Goal: Task Accomplishment & Management: Use online tool/utility

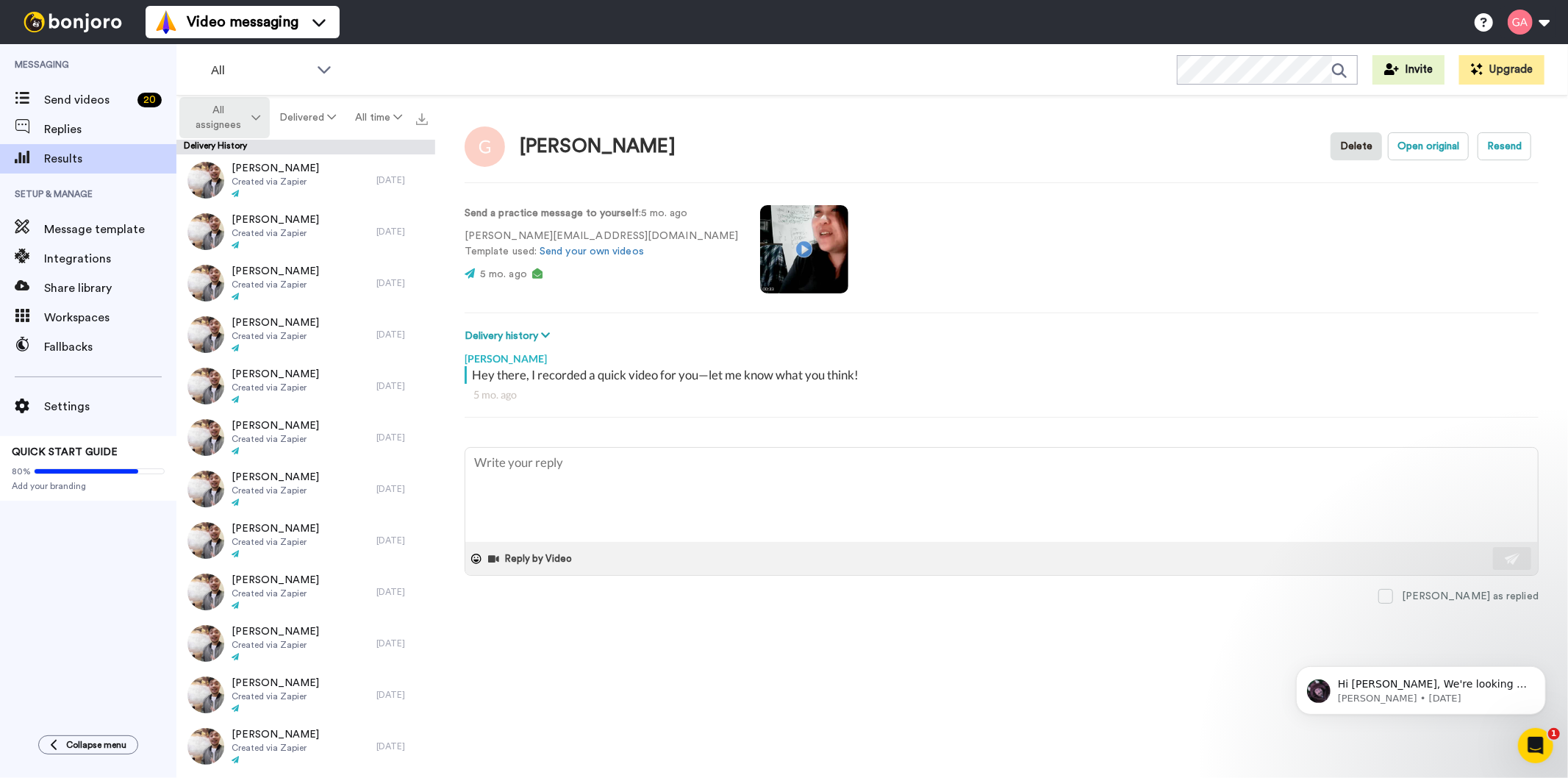
click at [239, 112] on span "All assignees" at bounding box center [218, 117] width 59 height 29
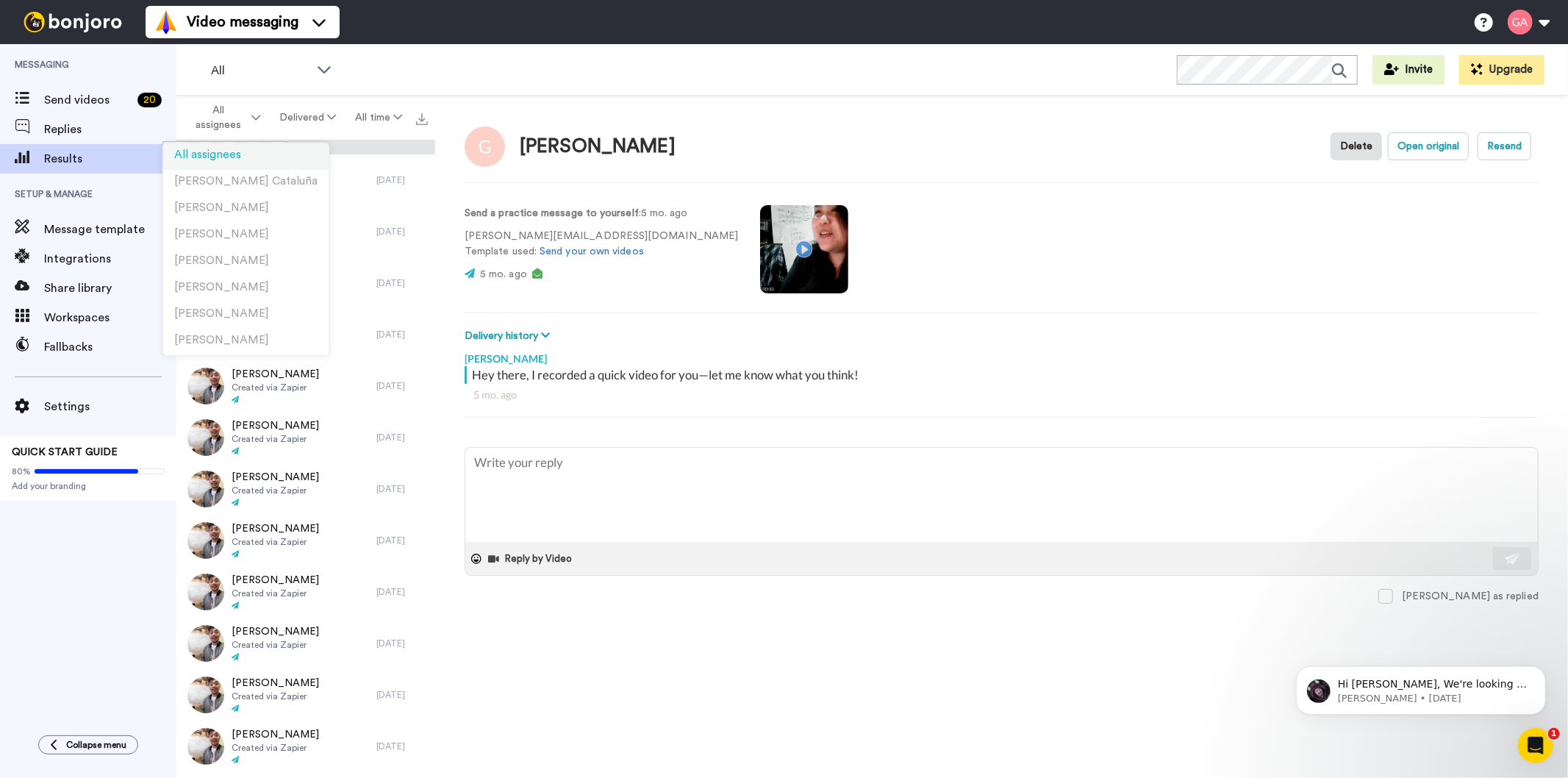
click at [254, 156] on li "All assignees" at bounding box center [246, 157] width 166 height 27
type textarea "x"
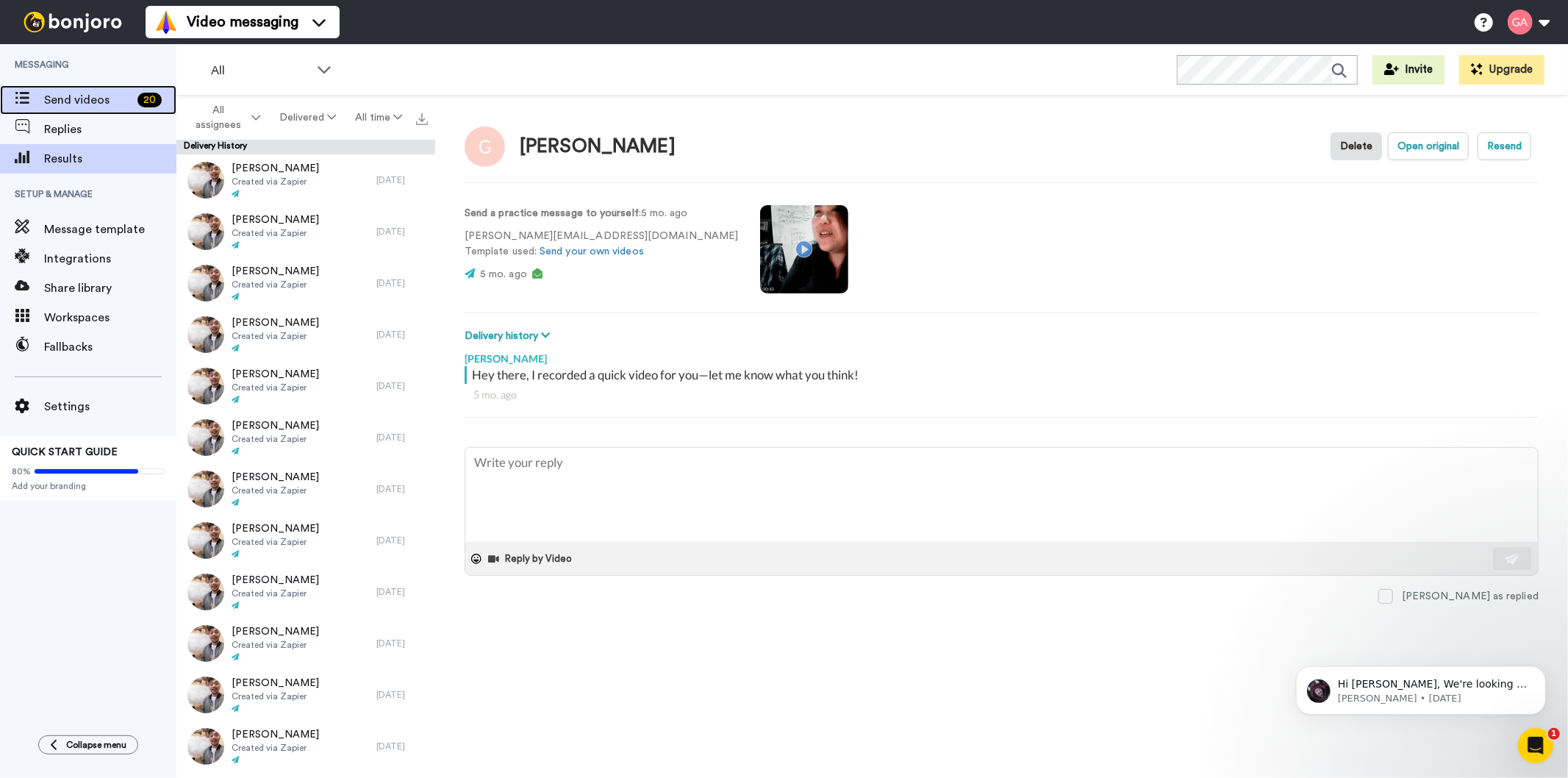
click at [112, 107] on span "Send videos" at bounding box center [88, 100] width 88 height 17
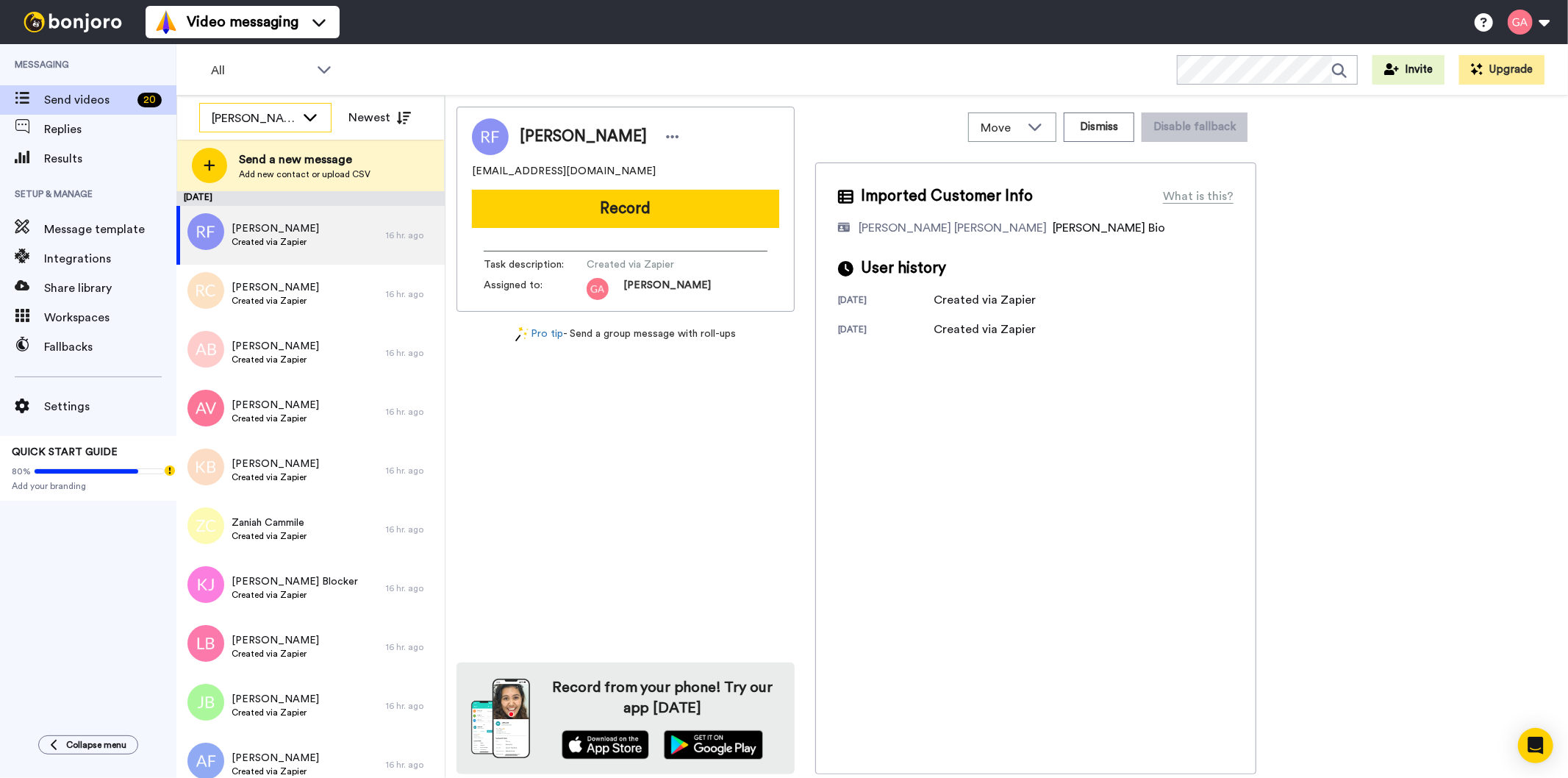
click at [249, 119] on div "[PERSON_NAME]" at bounding box center [253, 118] width 84 height 17
click at [270, 159] on li "All members" at bounding box center [265, 150] width 133 height 24
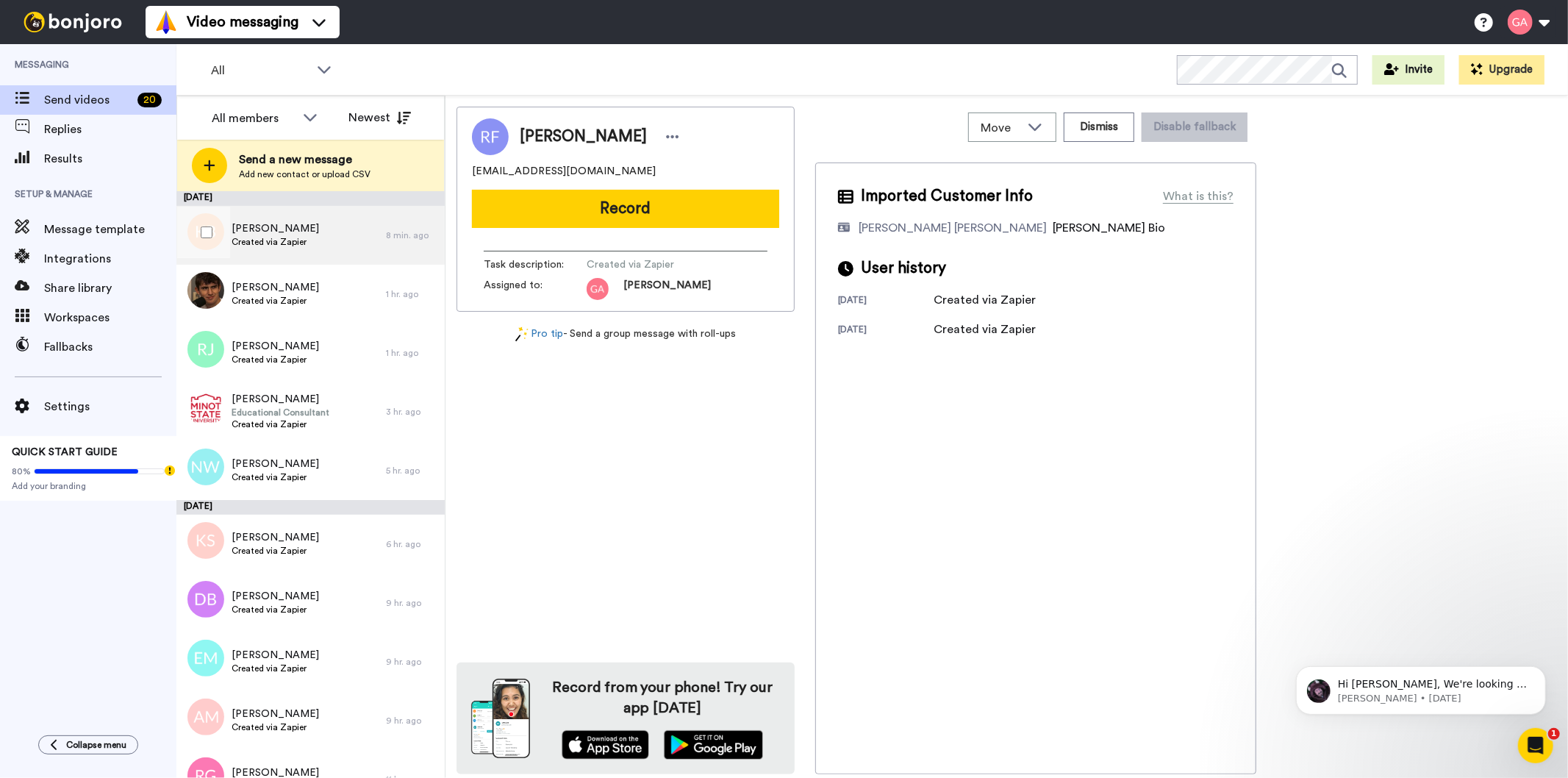
click at [312, 248] on div "Karen Brown Created via Zapier" at bounding box center [280, 235] width 209 height 58
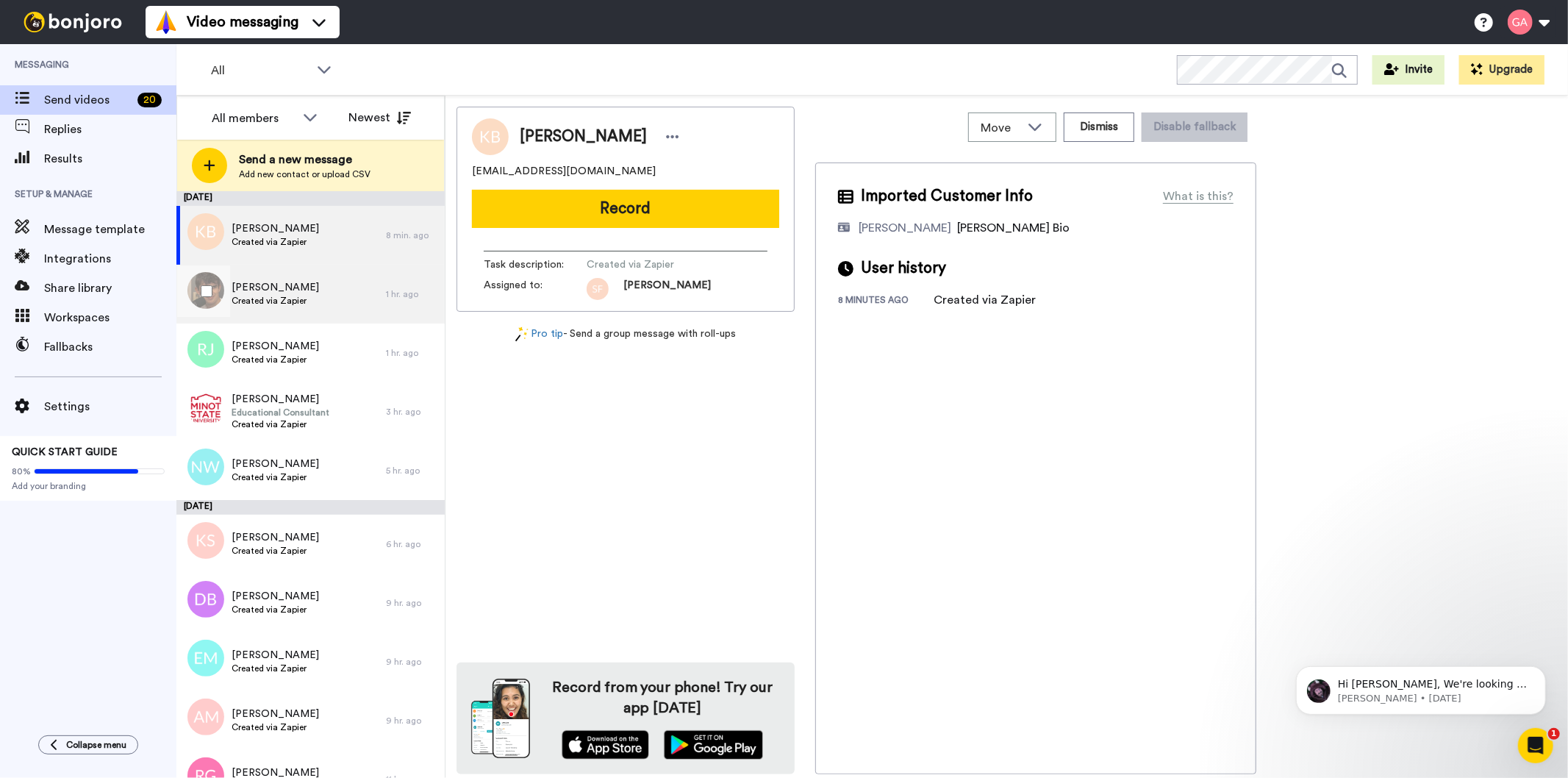
click at [305, 296] on div "Leo Eckman Created via Zapier" at bounding box center [280, 294] width 209 height 58
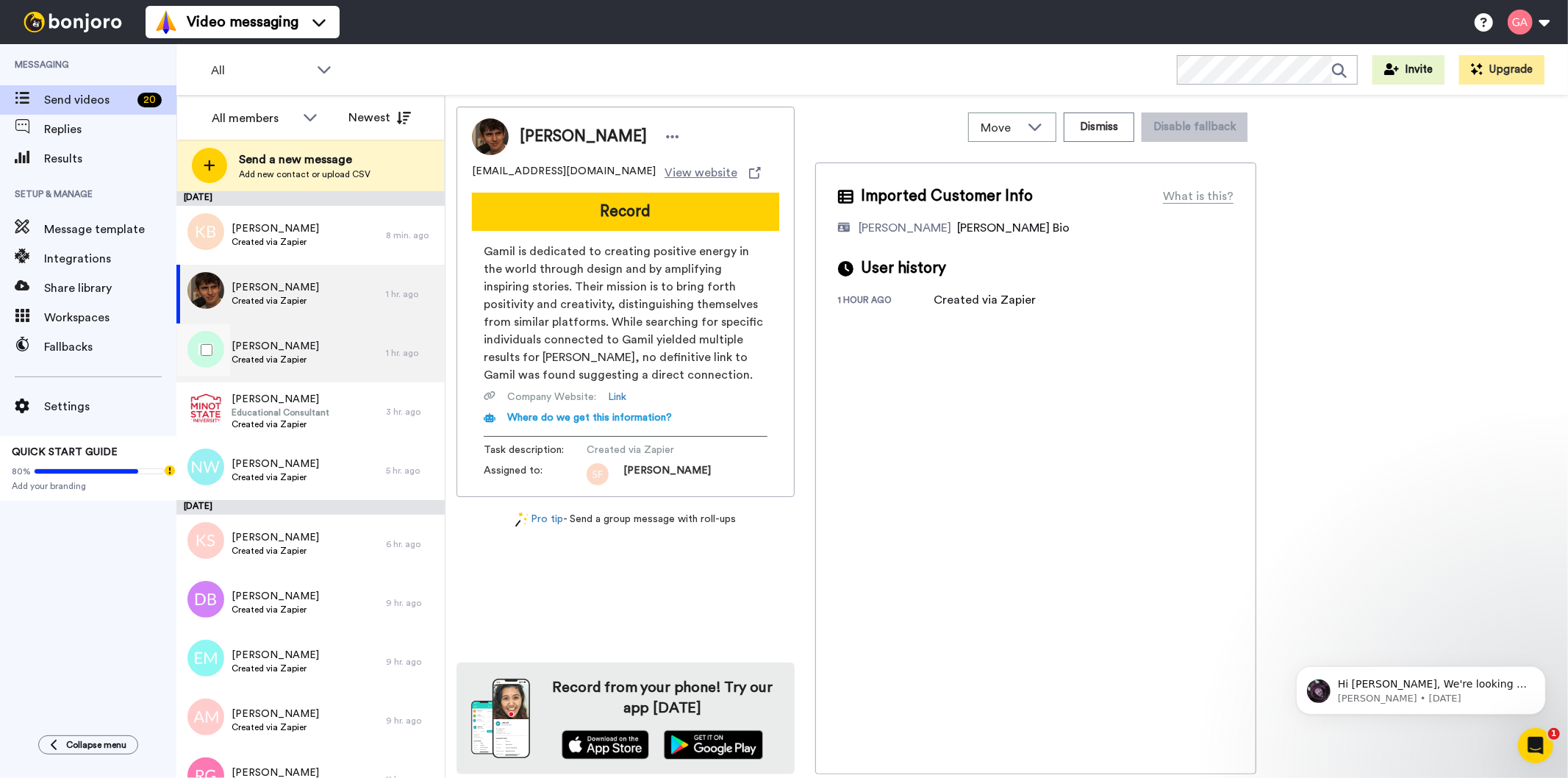
click at [311, 349] on div "Rosalind Jackson Created via Zapier" at bounding box center [280, 353] width 209 height 58
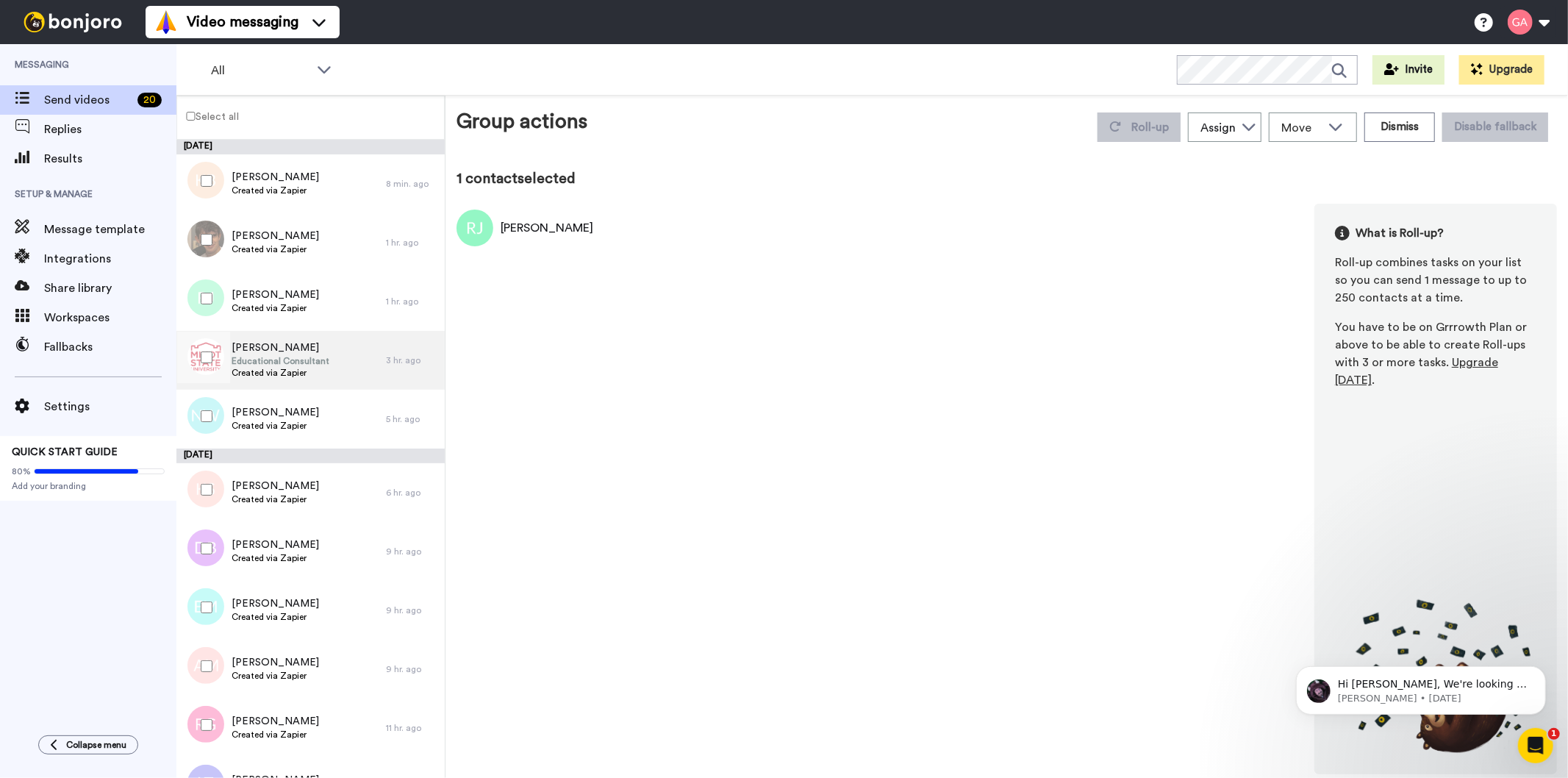
click at [275, 423] on span "Created via Zapier" at bounding box center [275, 426] width 88 height 12
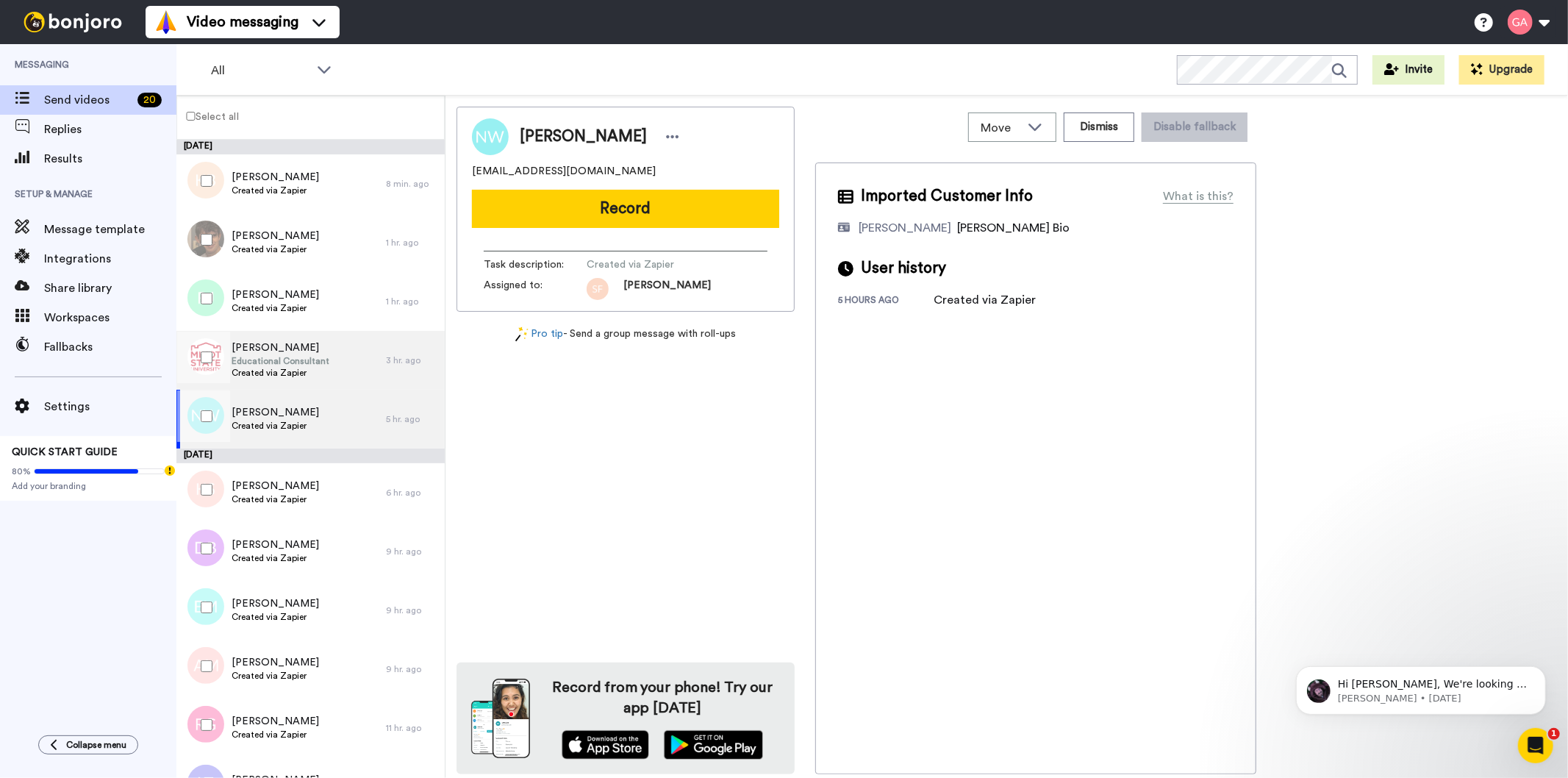
click at [302, 351] on span "[PERSON_NAME]" at bounding box center [280, 348] width 98 height 15
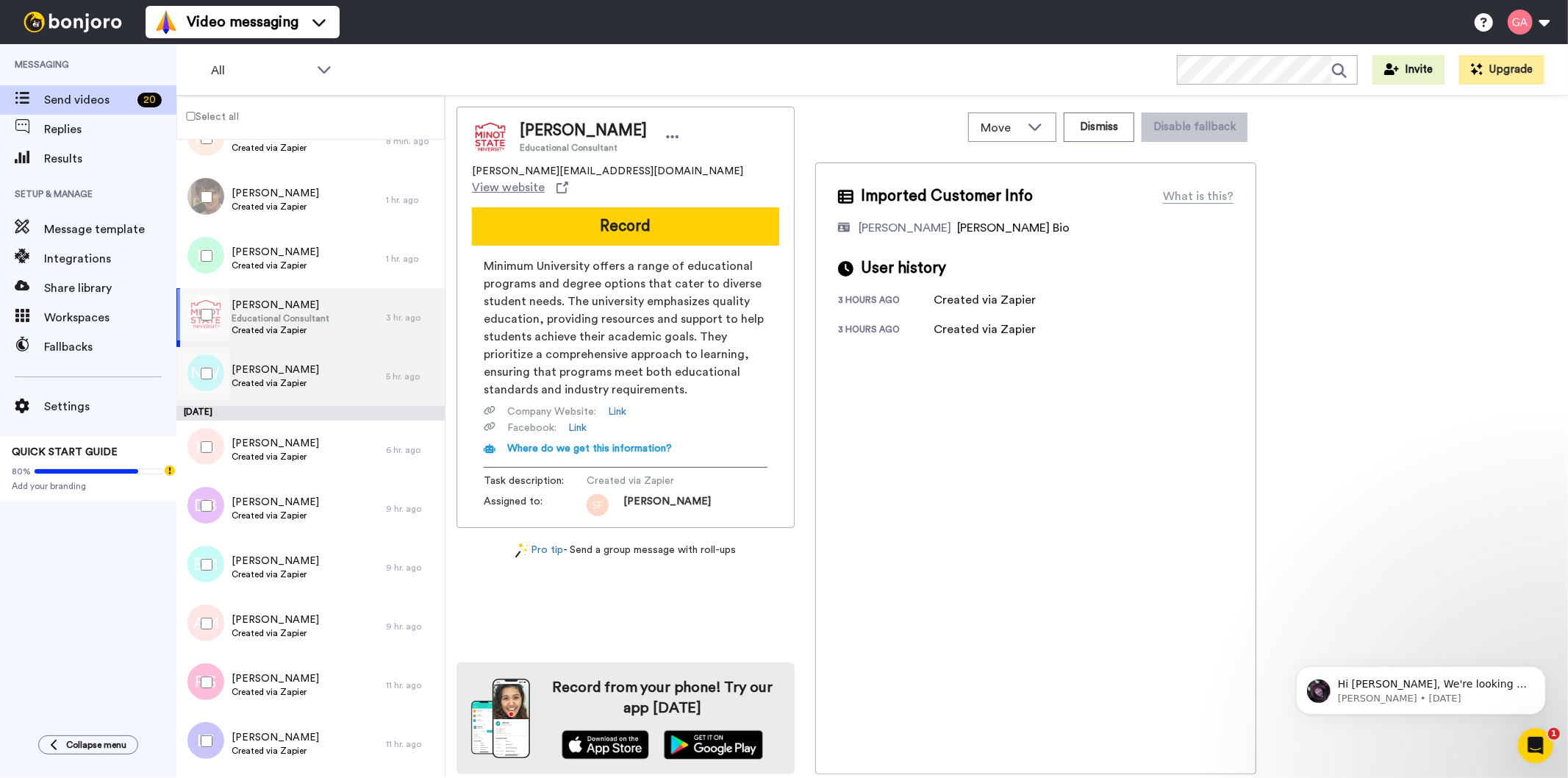
scroll to position [81, 0]
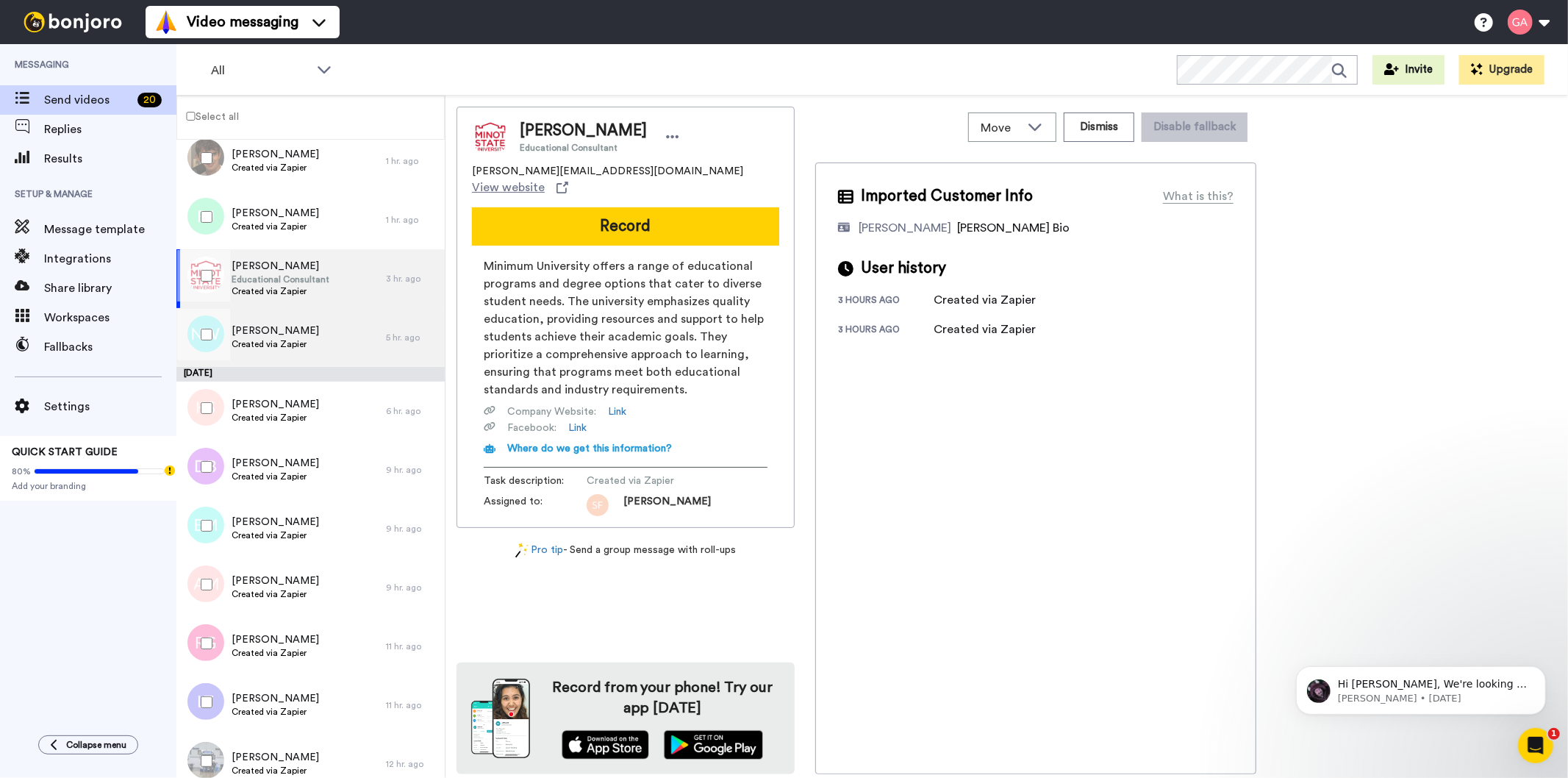
click at [309, 418] on div "KYLIE Seward Created via Zapier" at bounding box center [280, 411] width 209 height 58
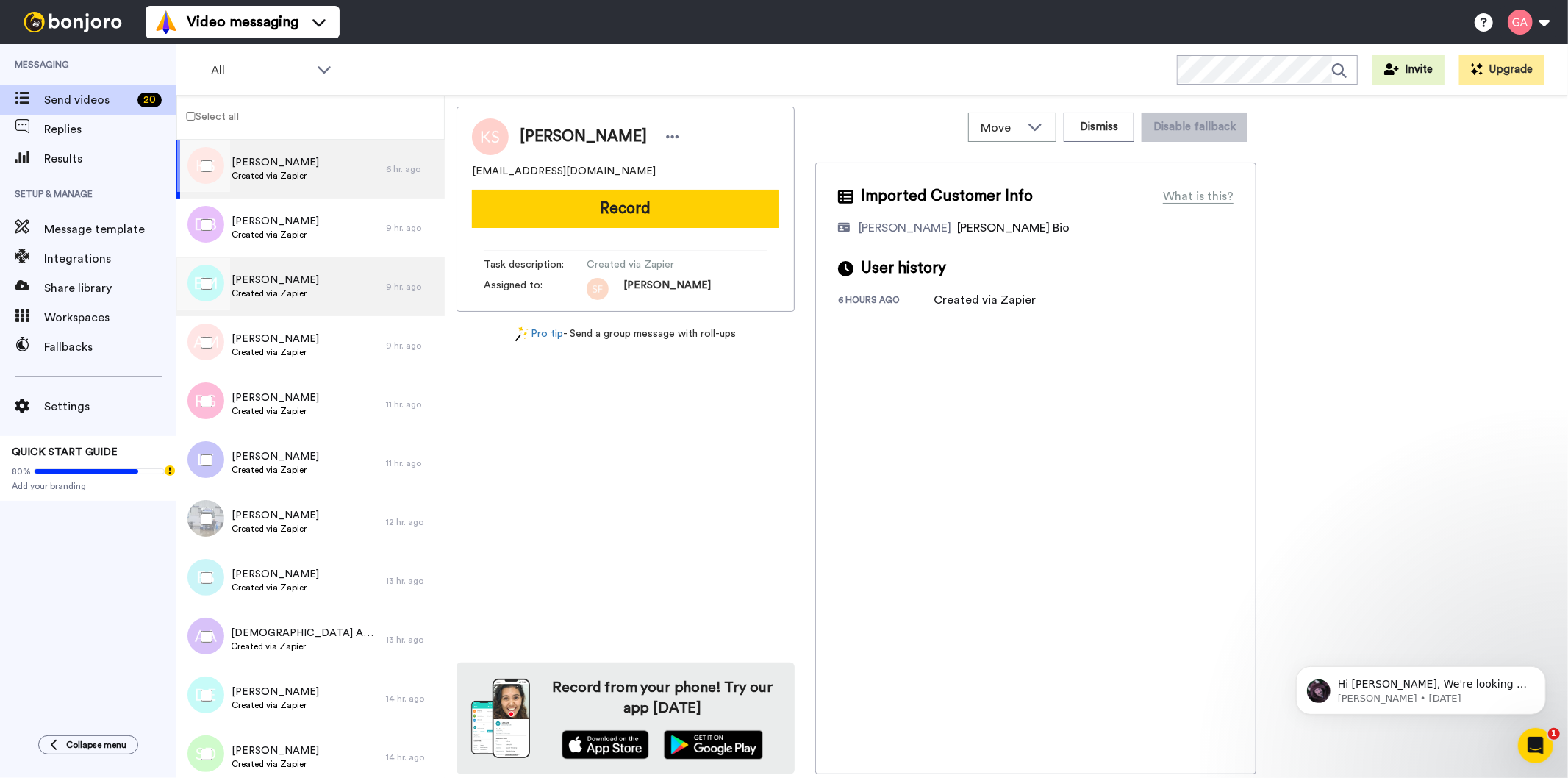
scroll to position [326, 0]
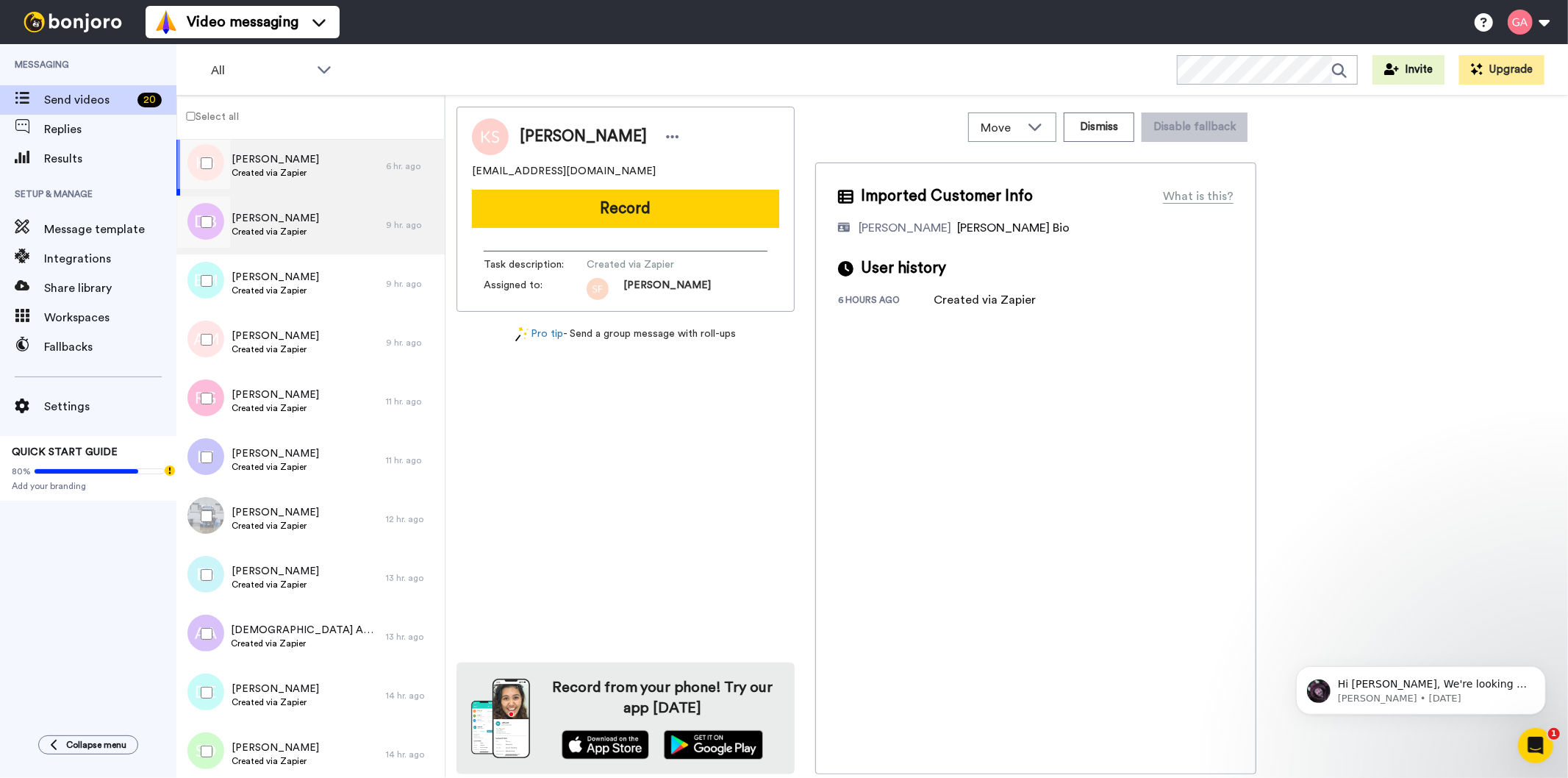
click at [302, 231] on span "Created via Zapier" at bounding box center [275, 231] width 88 height 12
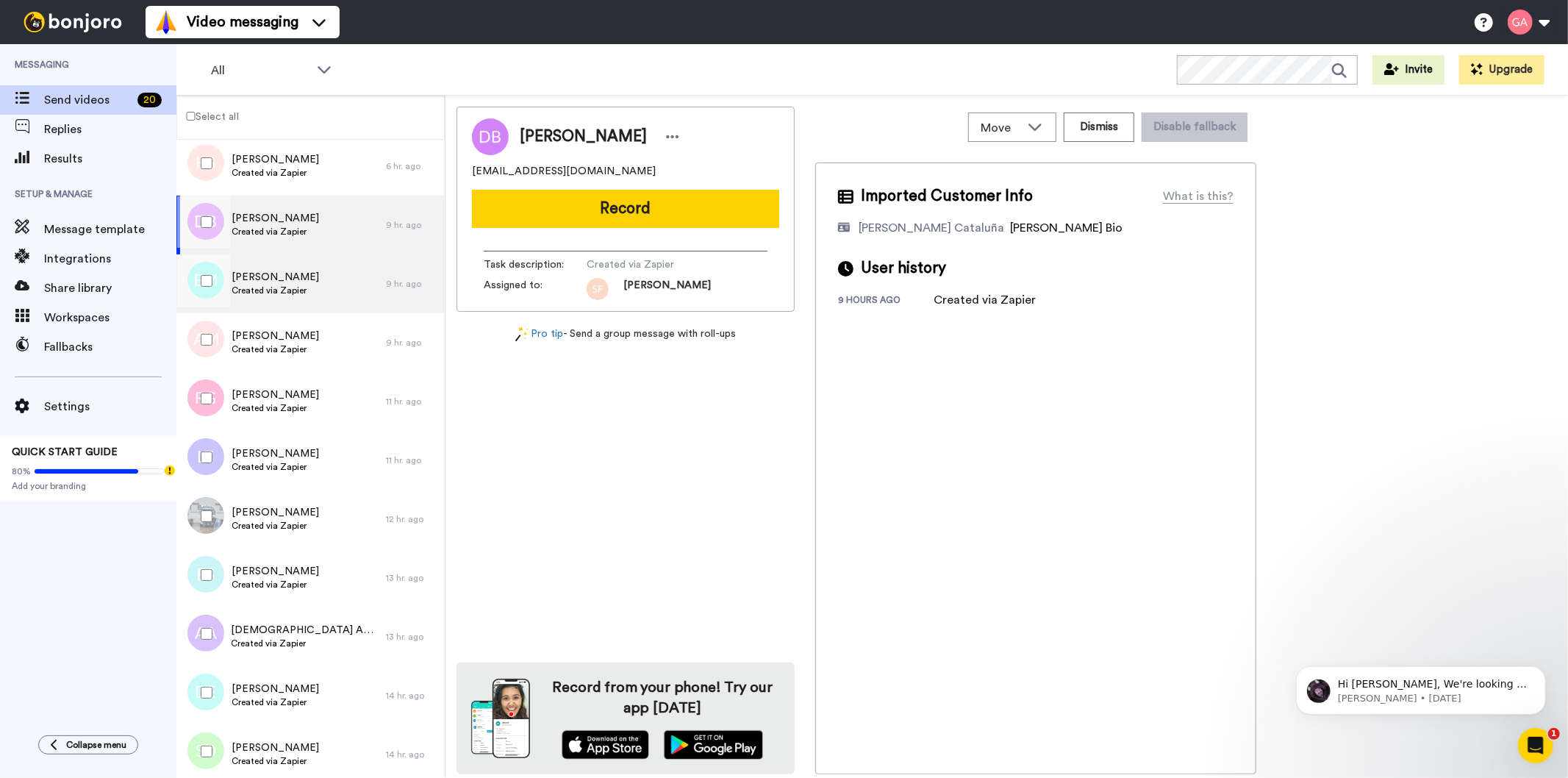
click at [278, 277] on span "[PERSON_NAME]" at bounding box center [275, 277] width 88 height 15
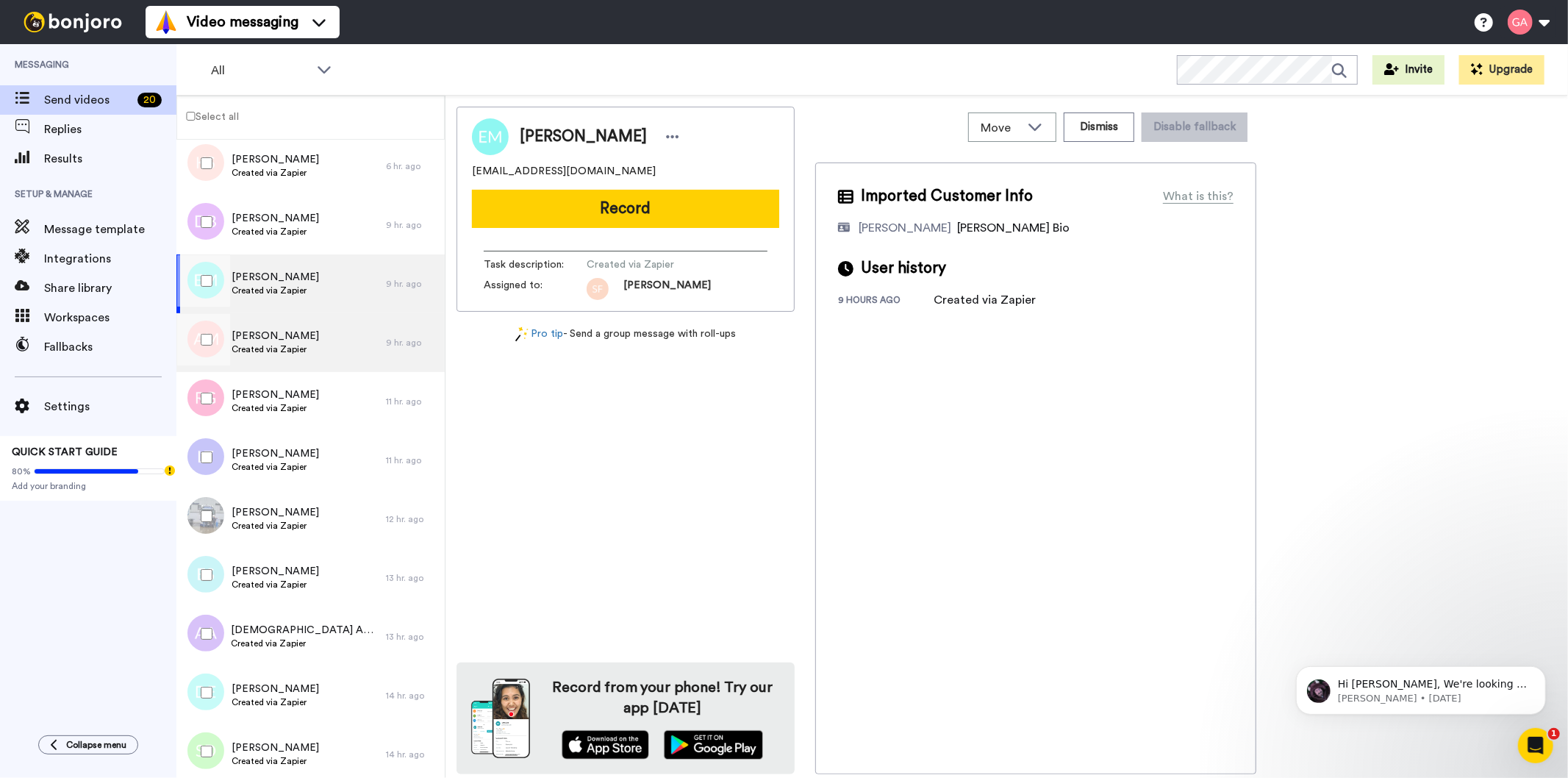
click at [274, 344] on span "Created via Zapier" at bounding box center [275, 349] width 88 height 12
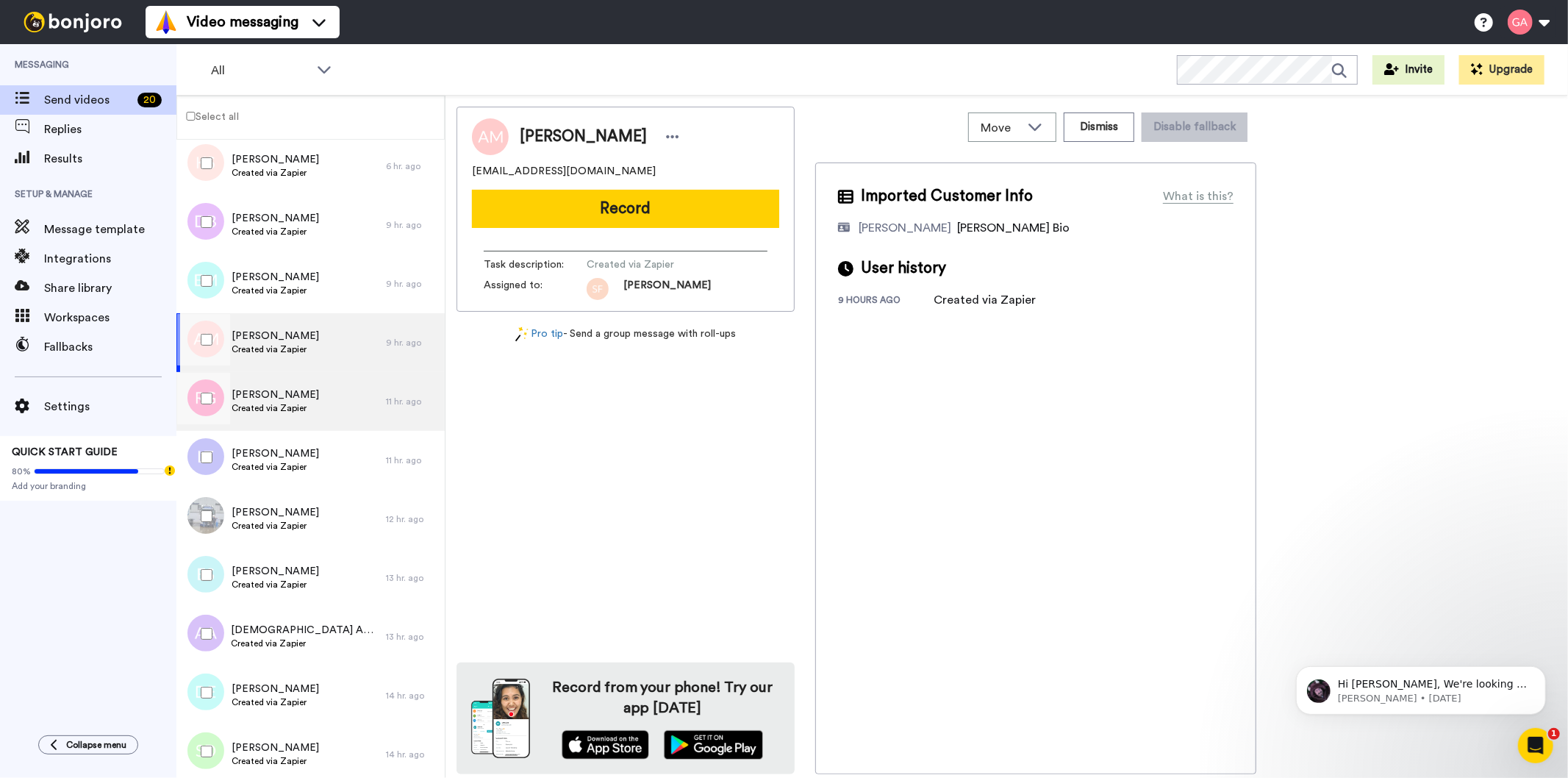
click at [262, 409] on span "Created via Zapier" at bounding box center [275, 408] width 88 height 12
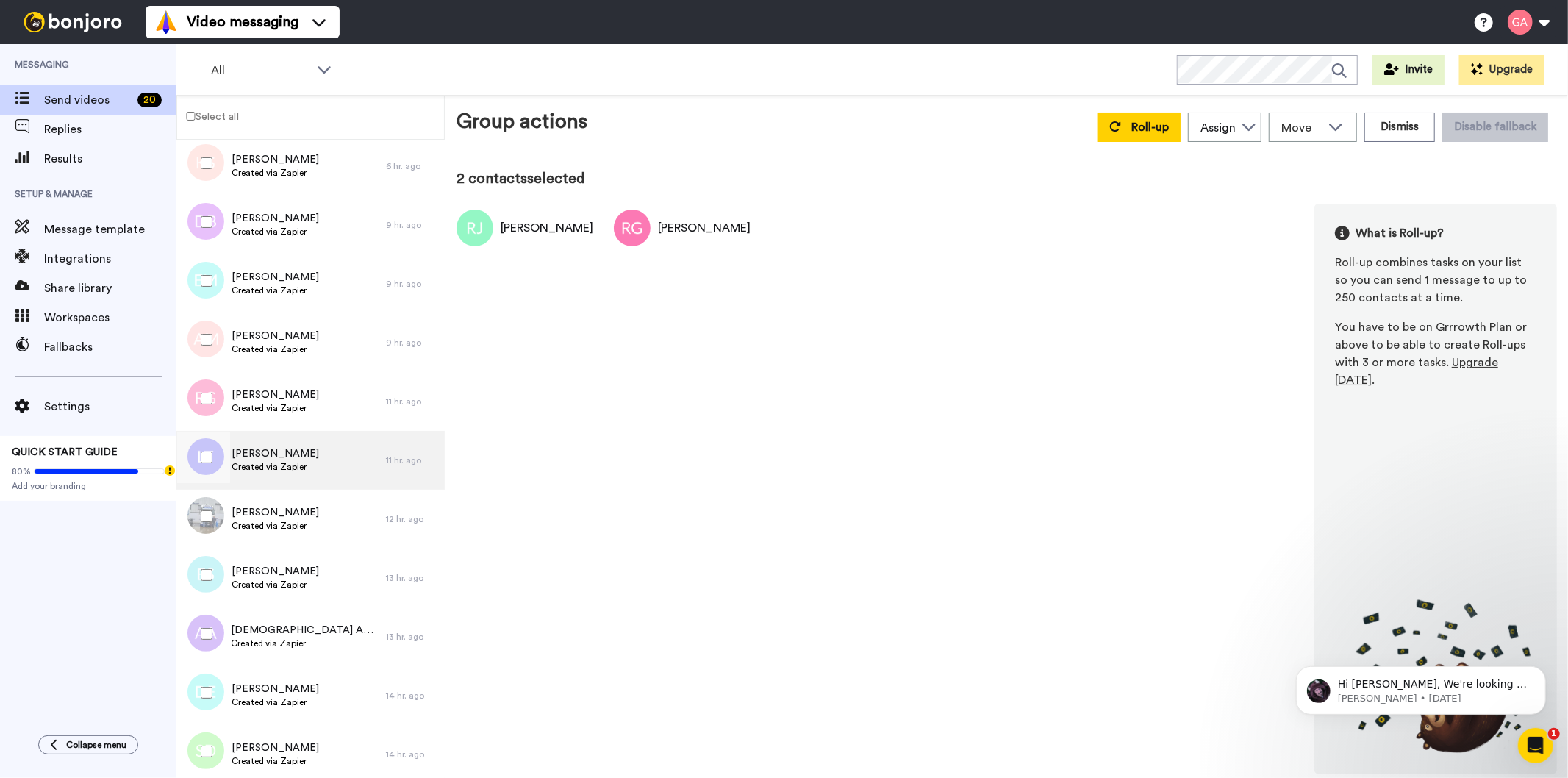
click at [288, 461] on span "Created via Zapier" at bounding box center [275, 467] width 88 height 12
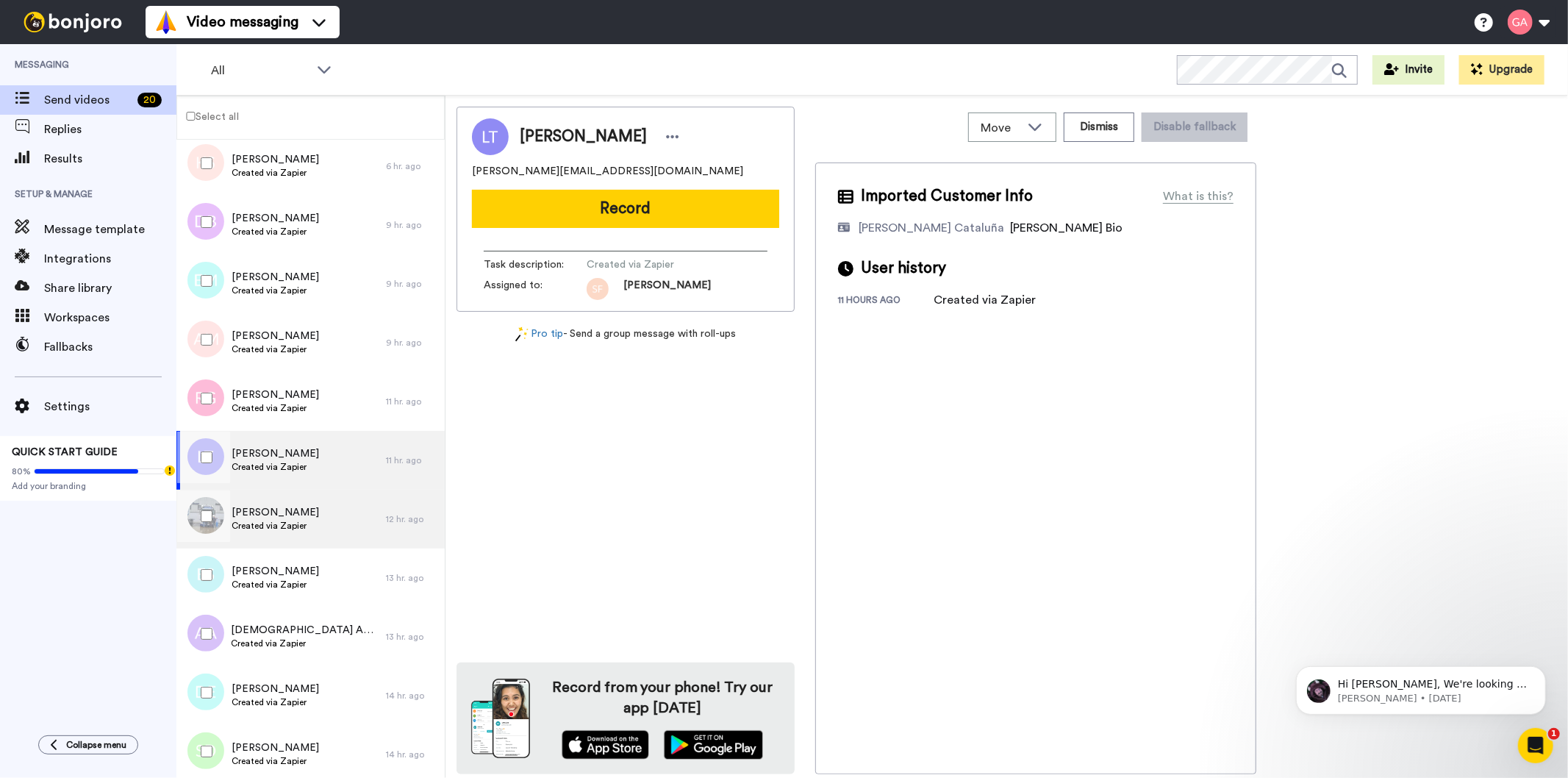
click at [320, 517] on div "Eoin Gavin Created via Zapier" at bounding box center [280, 519] width 209 height 58
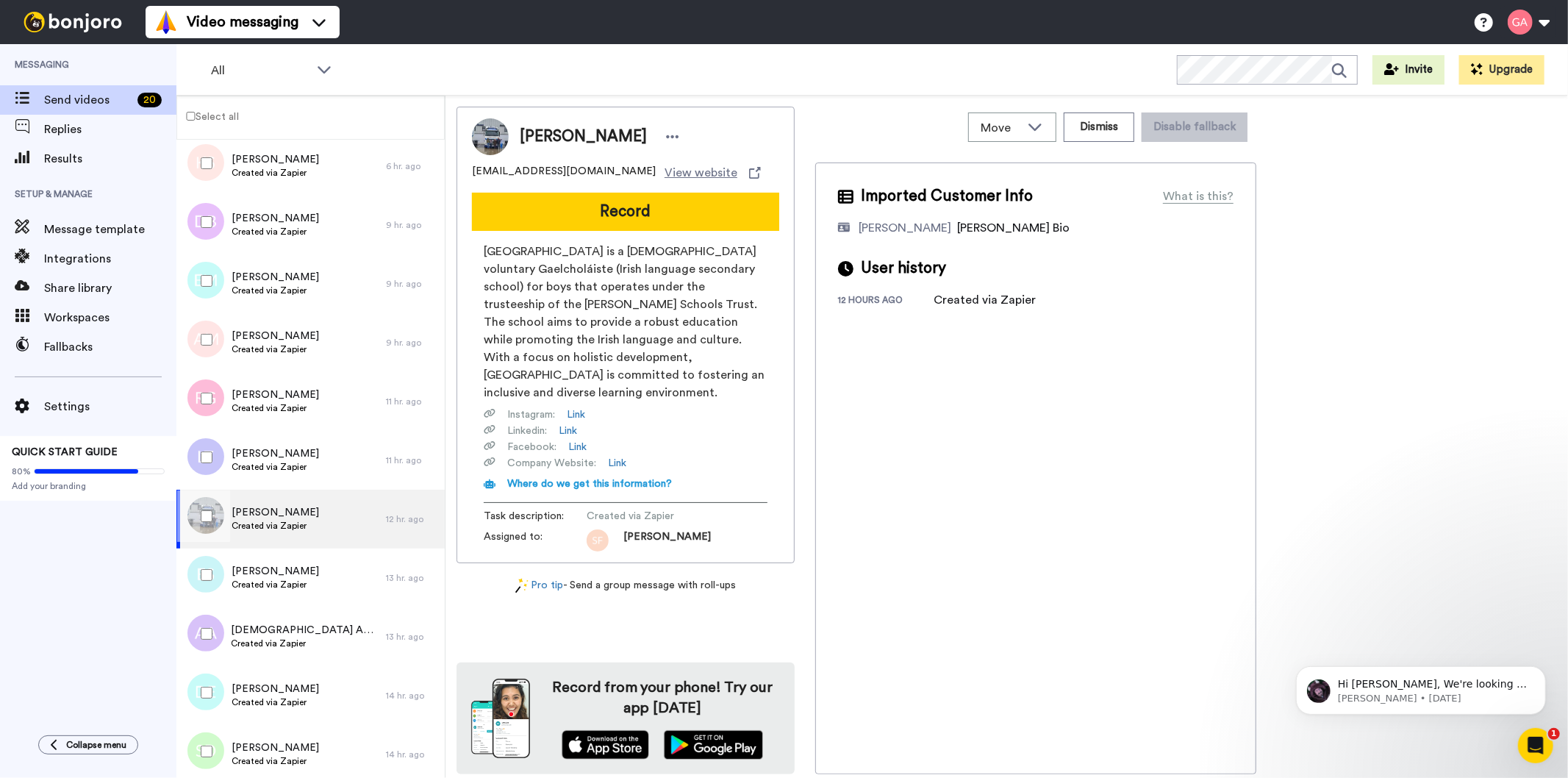
scroll to position [490, 0]
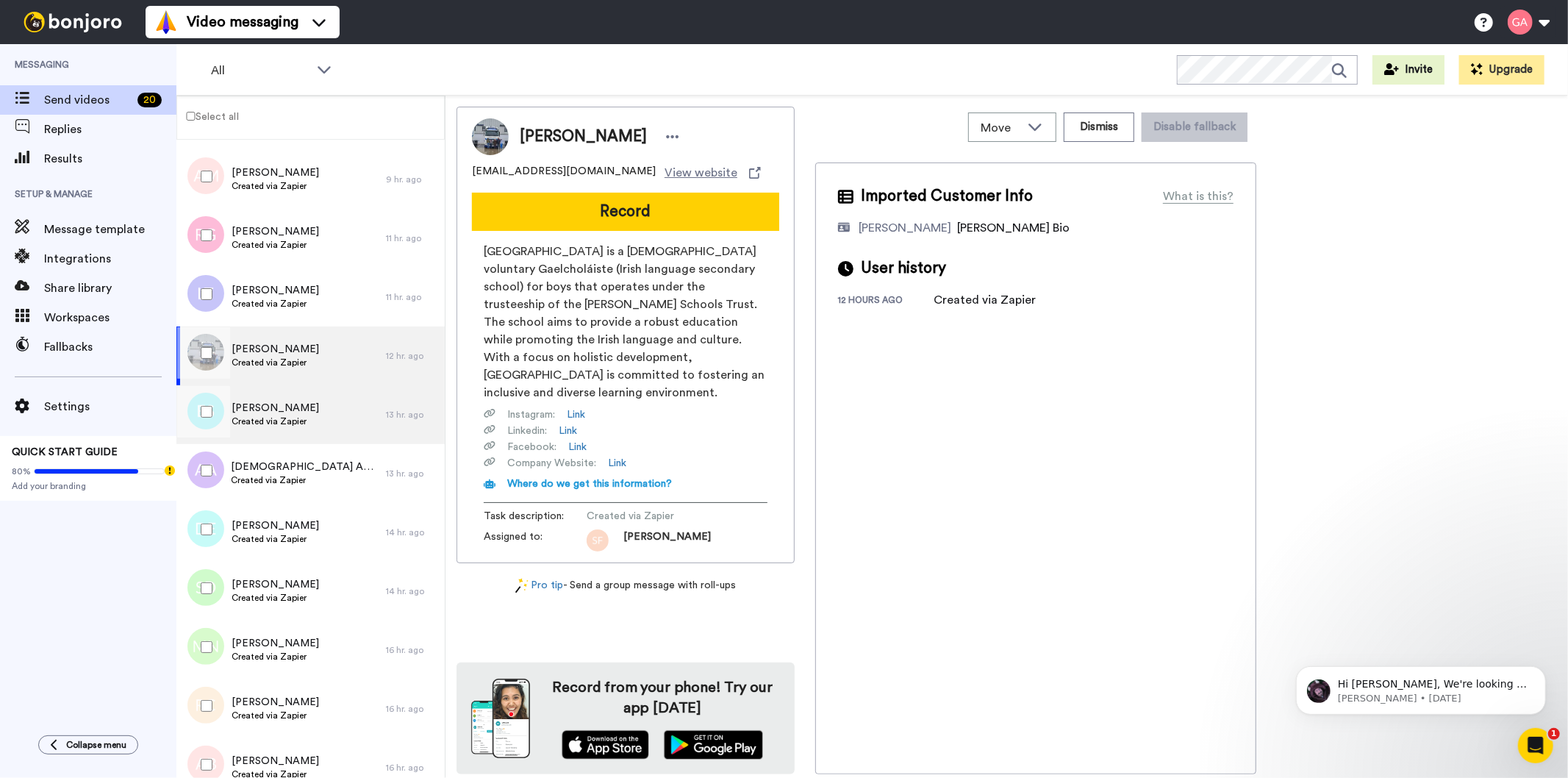
click at [318, 412] on div "Ernest Scott ,Jr Created via Zapier" at bounding box center [280, 415] width 209 height 58
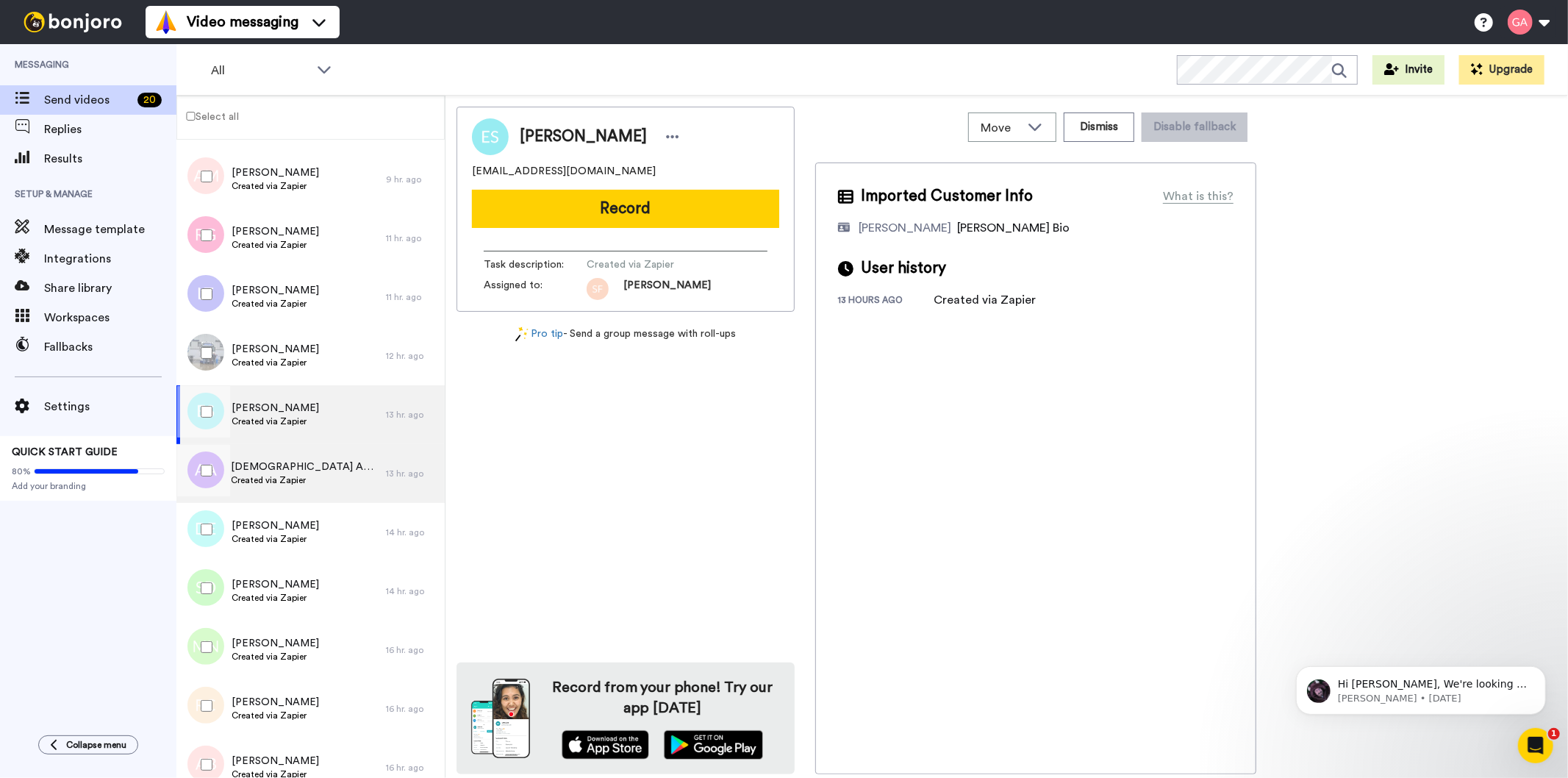
click at [317, 500] on div "ApostleDrKathry AANNel Created via Zapier" at bounding box center [280, 473] width 209 height 58
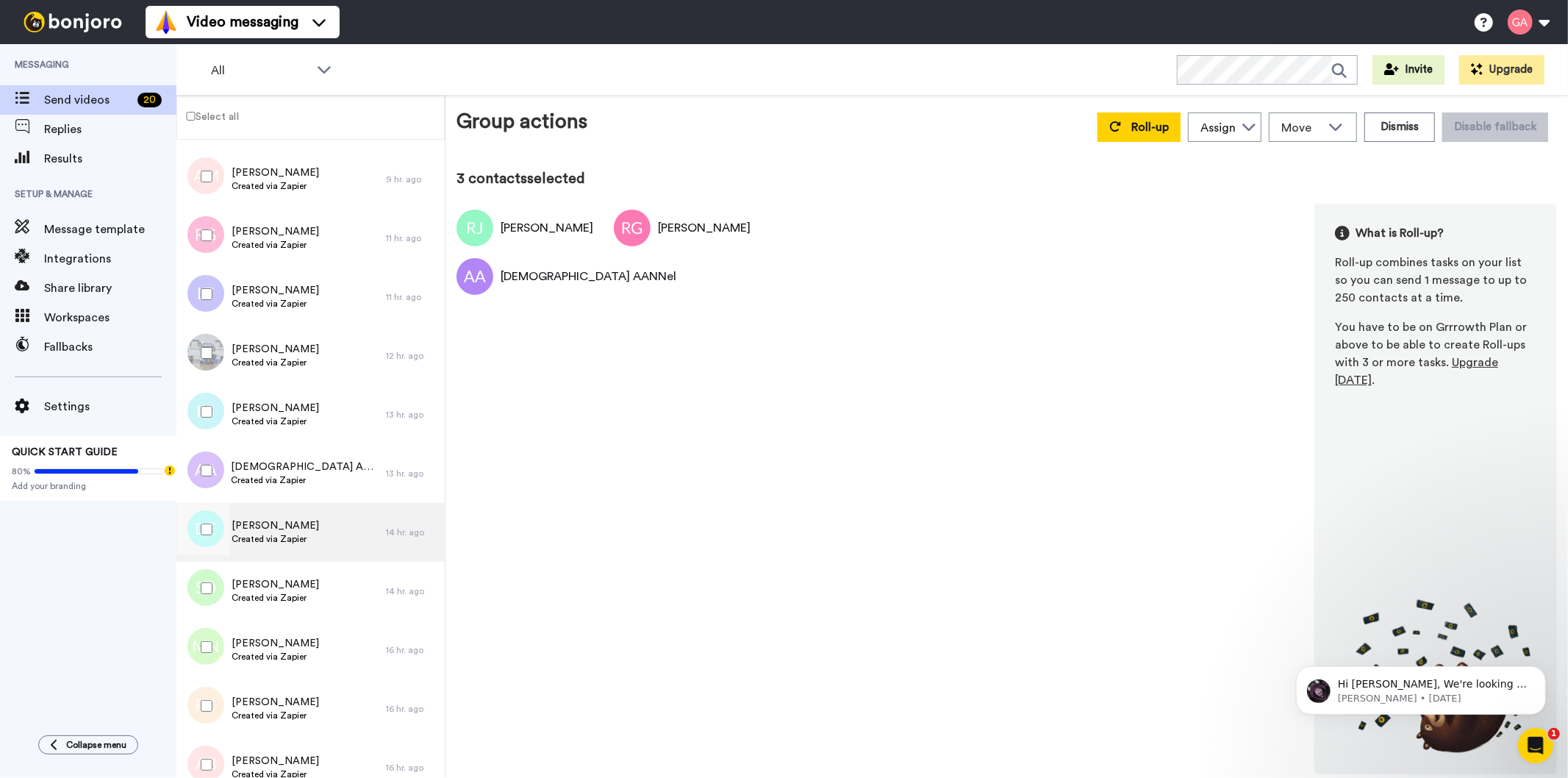
click at [284, 540] on span "Created via Zapier" at bounding box center [275, 539] width 88 height 12
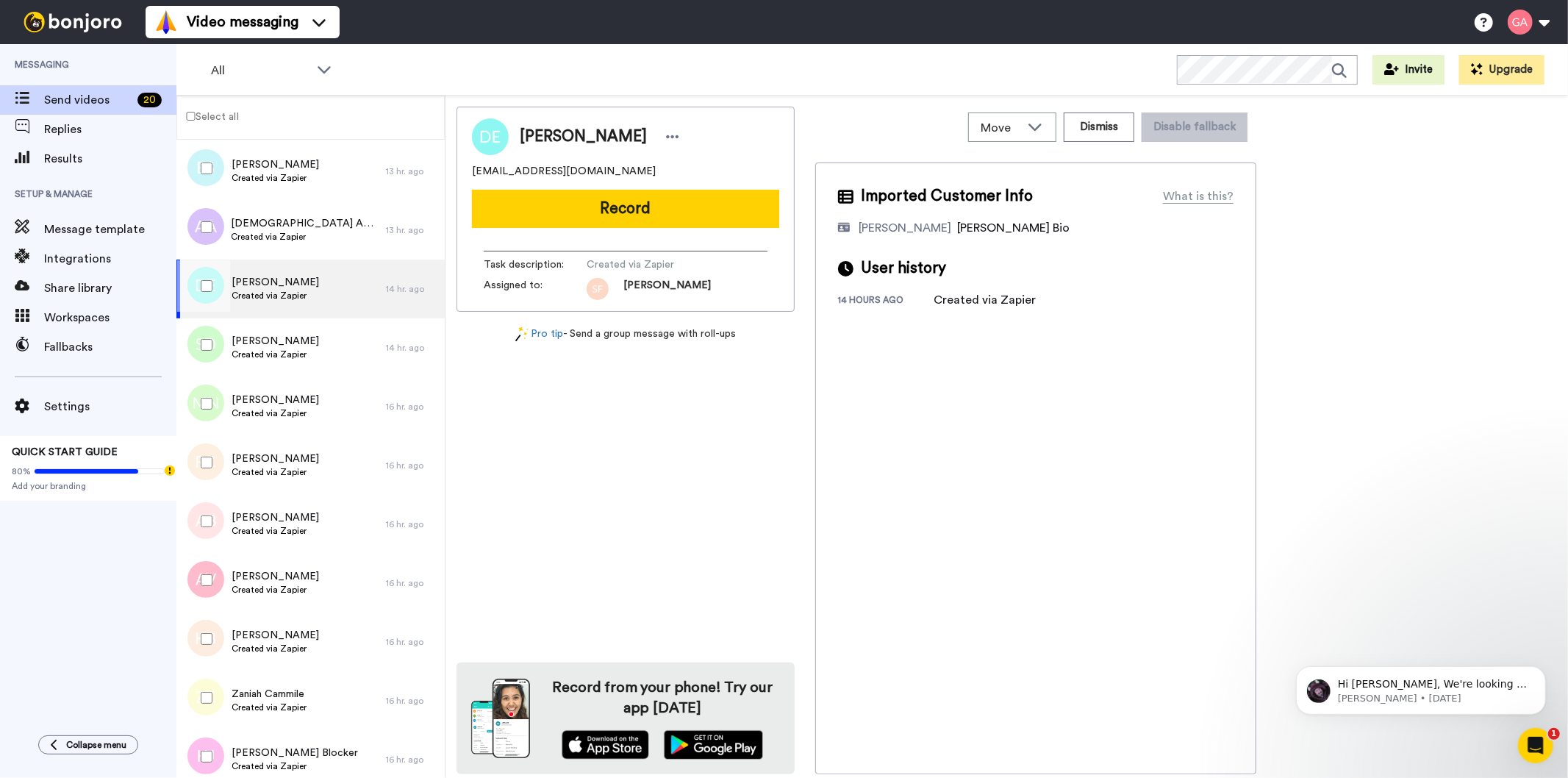
scroll to position [735, 0]
click at [303, 336] on span "[PERSON_NAME]" at bounding box center [275, 339] width 88 height 15
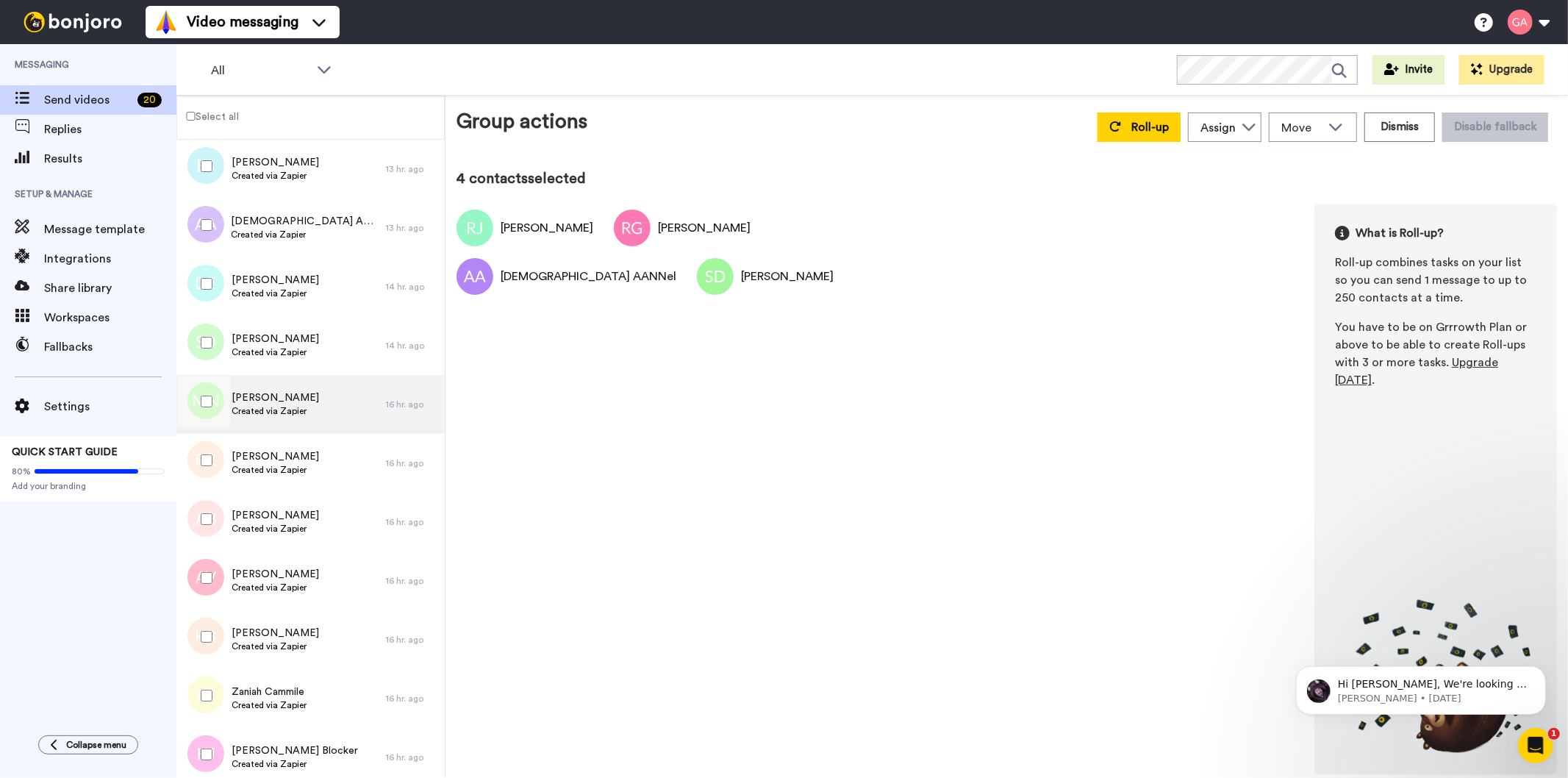
click at [290, 421] on div "MITCHELL NELSON Created via Zapier" at bounding box center [280, 404] width 209 height 58
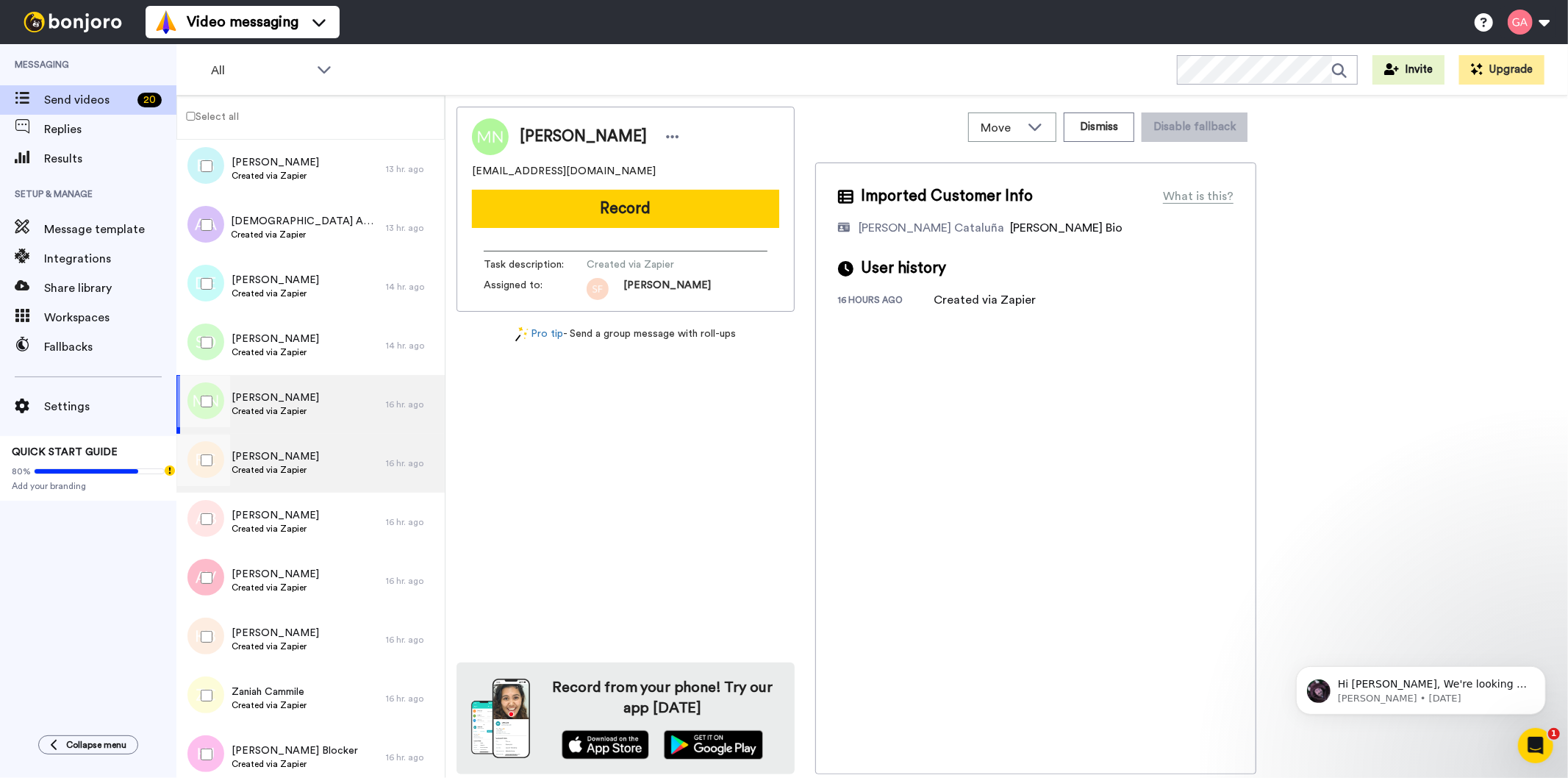
click at [276, 475] on span "Created via Zapier" at bounding box center [275, 470] width 88 height 12
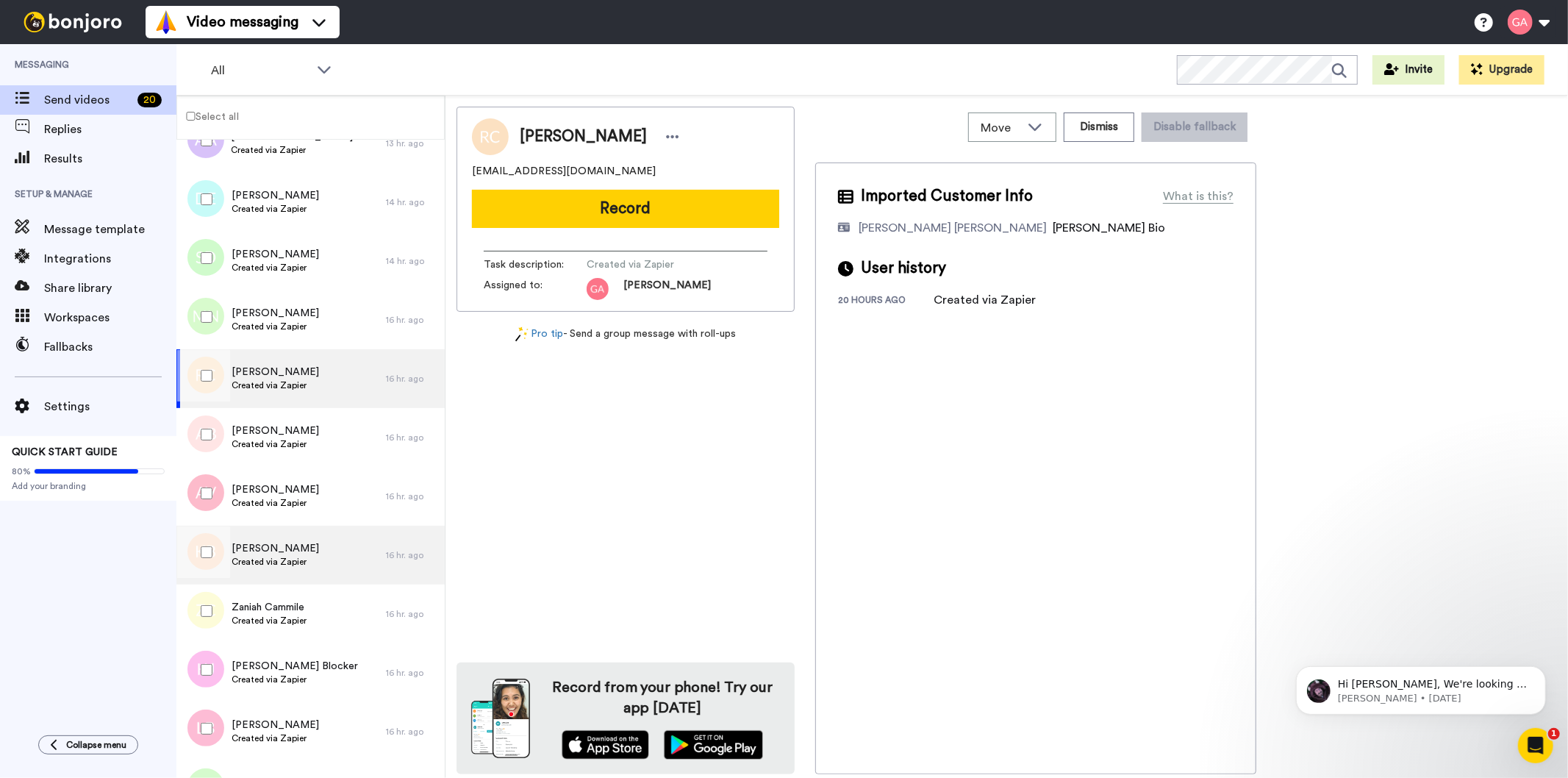
scroll to position [899, 0]
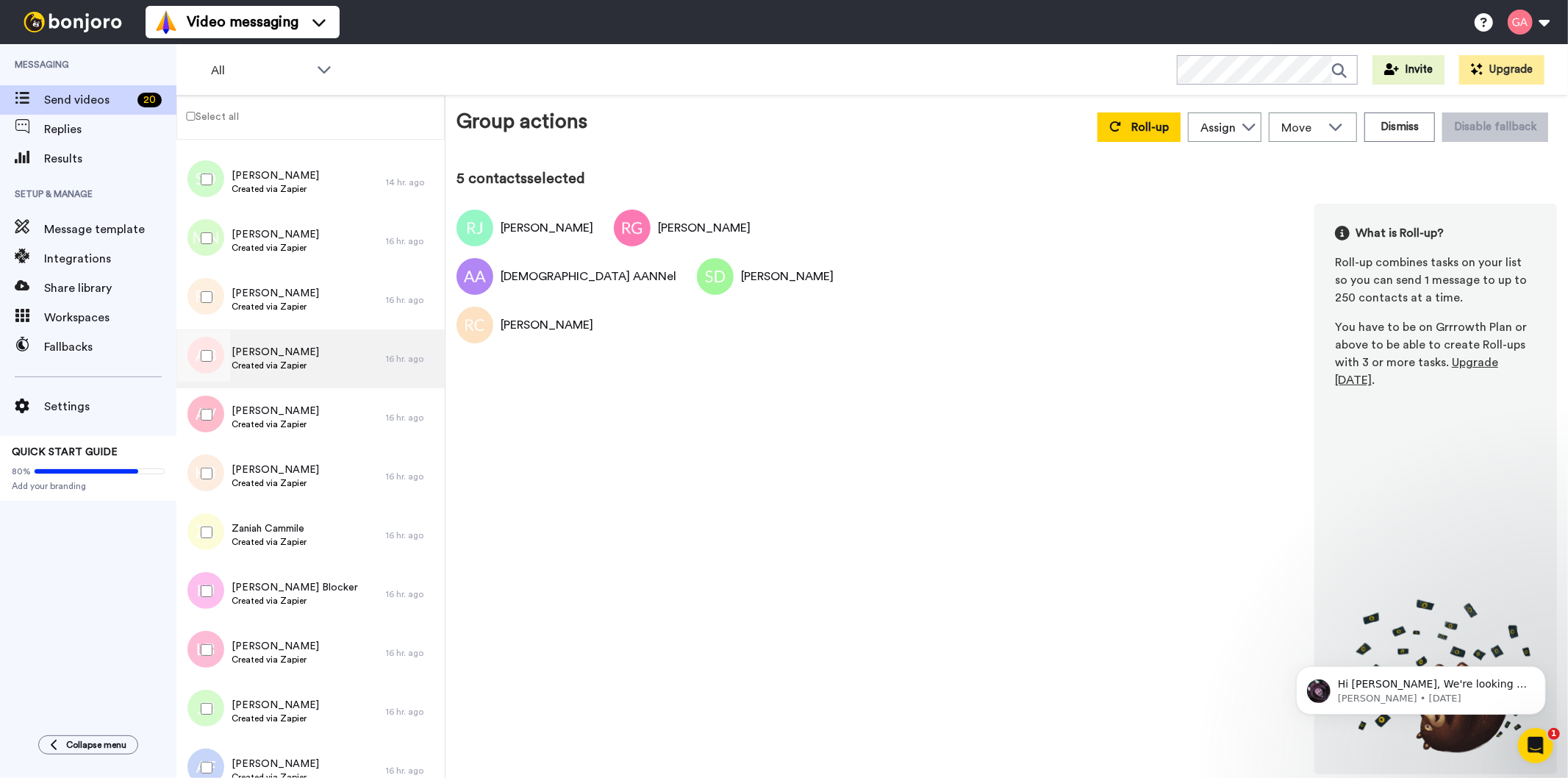
click at [321, 379] on div "Arleatha Bailey Created via Zapier" at bounding box center [280, 359] width 209 height 58
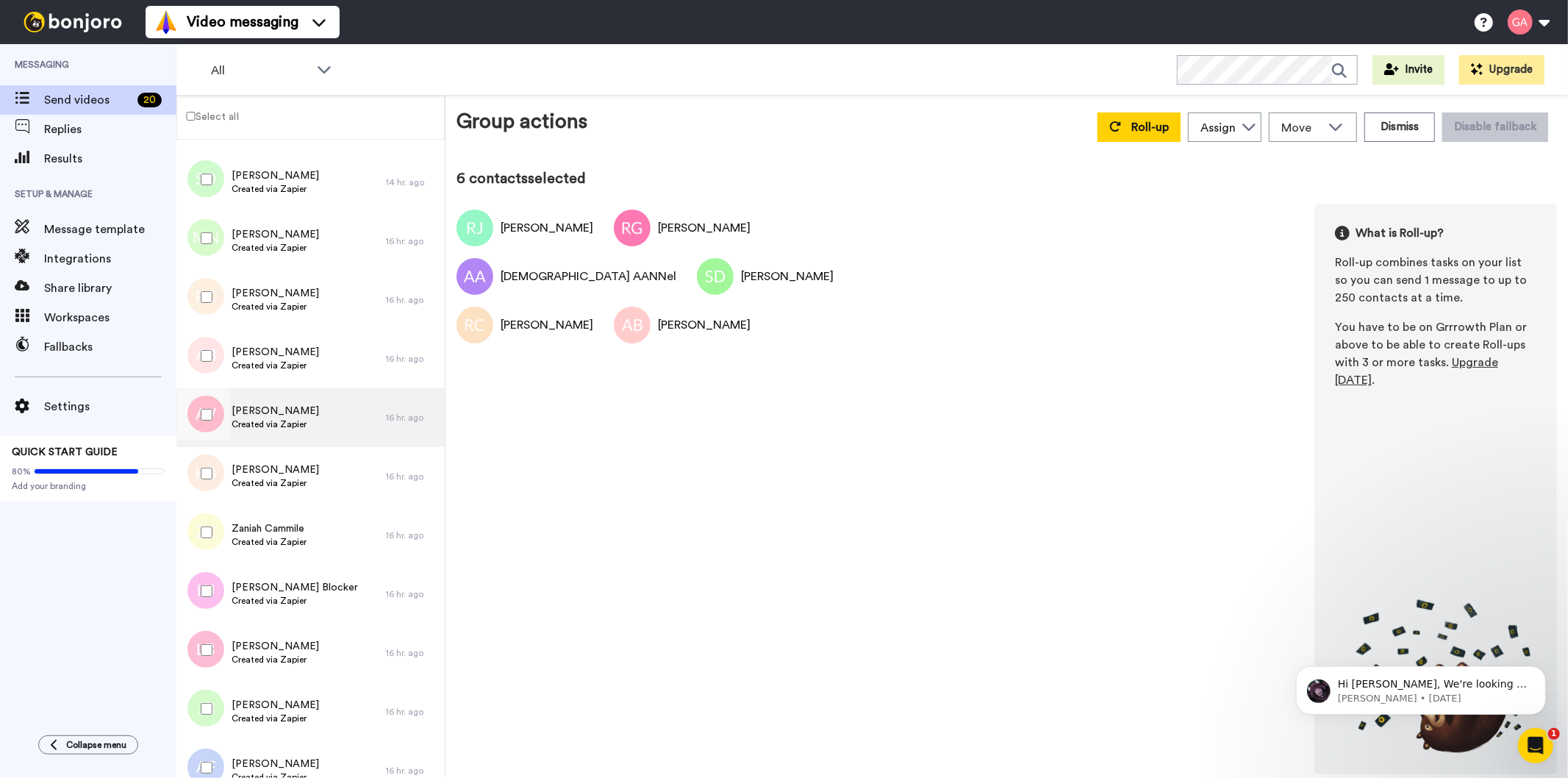
click at [281, 432] on div "Arzuna Veloz Created via Zapier" at bounding box center [280, 418] width 209 height 58
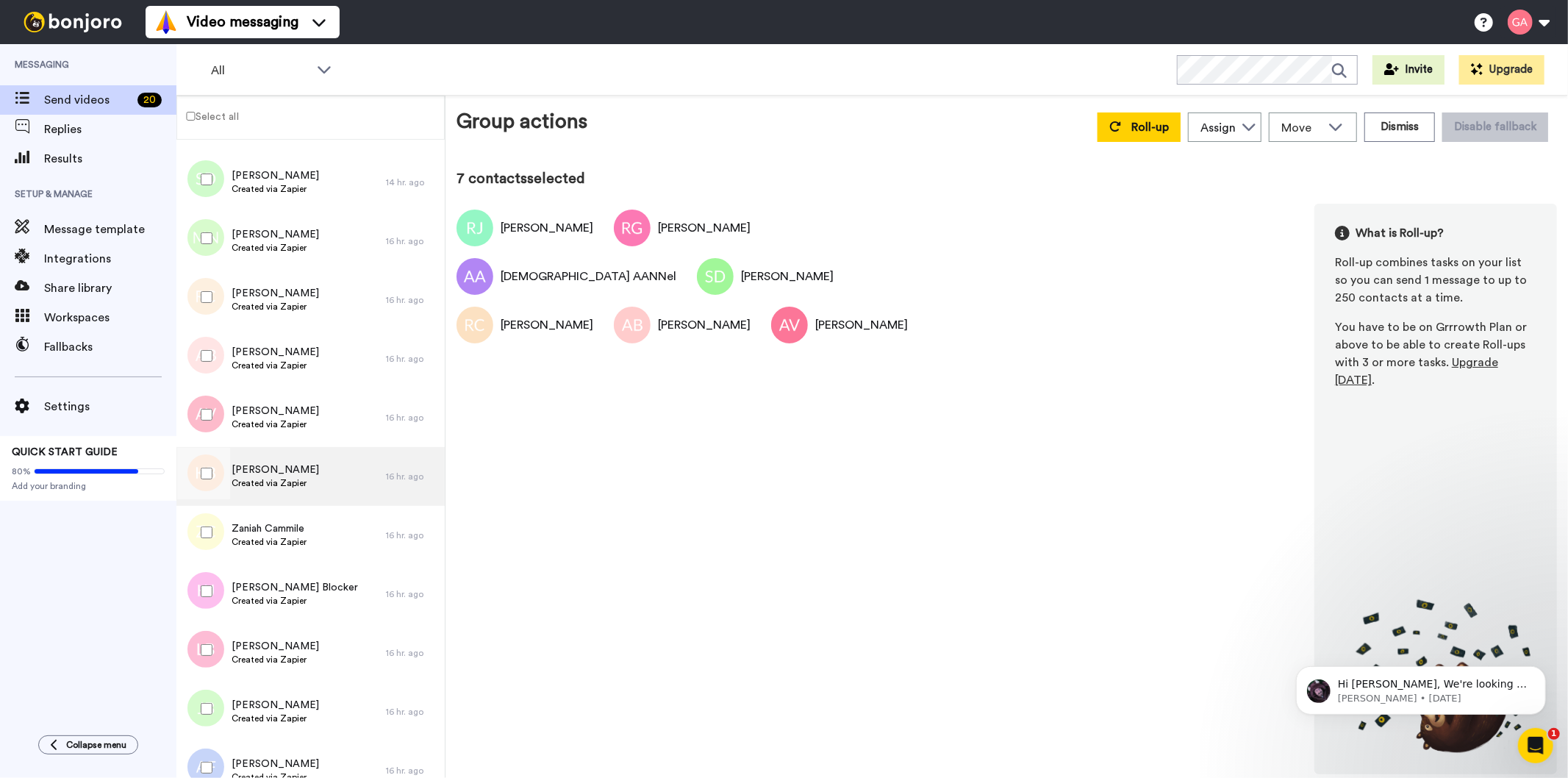
click at [278, 483] on span "Created via Zapier" at bounding box center [275, 483] width 88 height 12
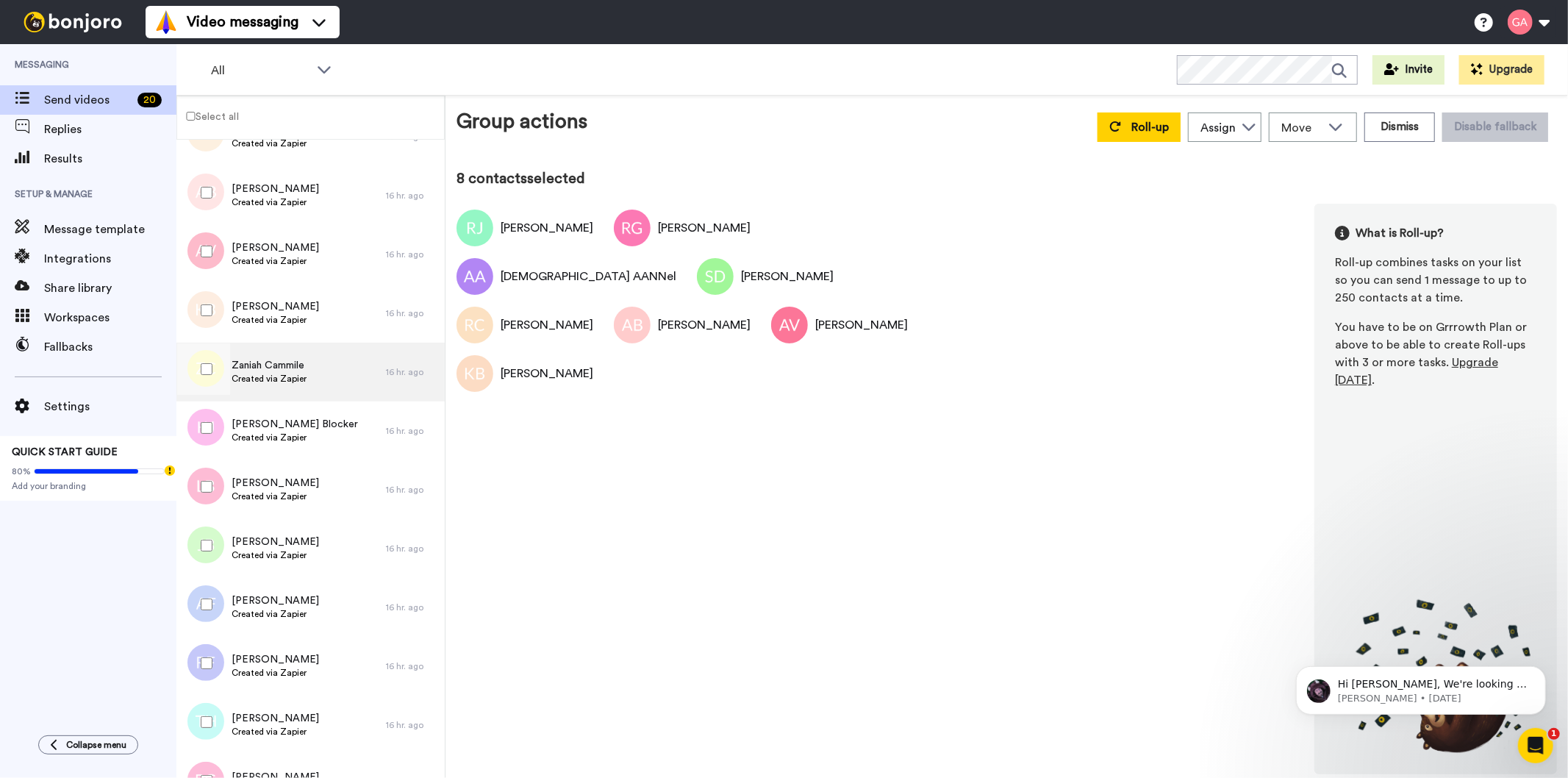
click at [311, 378] on div "Zaniah Cammile Created via Zapier" at bounding box center [280, 372] width 209 height 58
click at [1250, 123] on icon at bounding box center [1249, 126] width 15 height 15
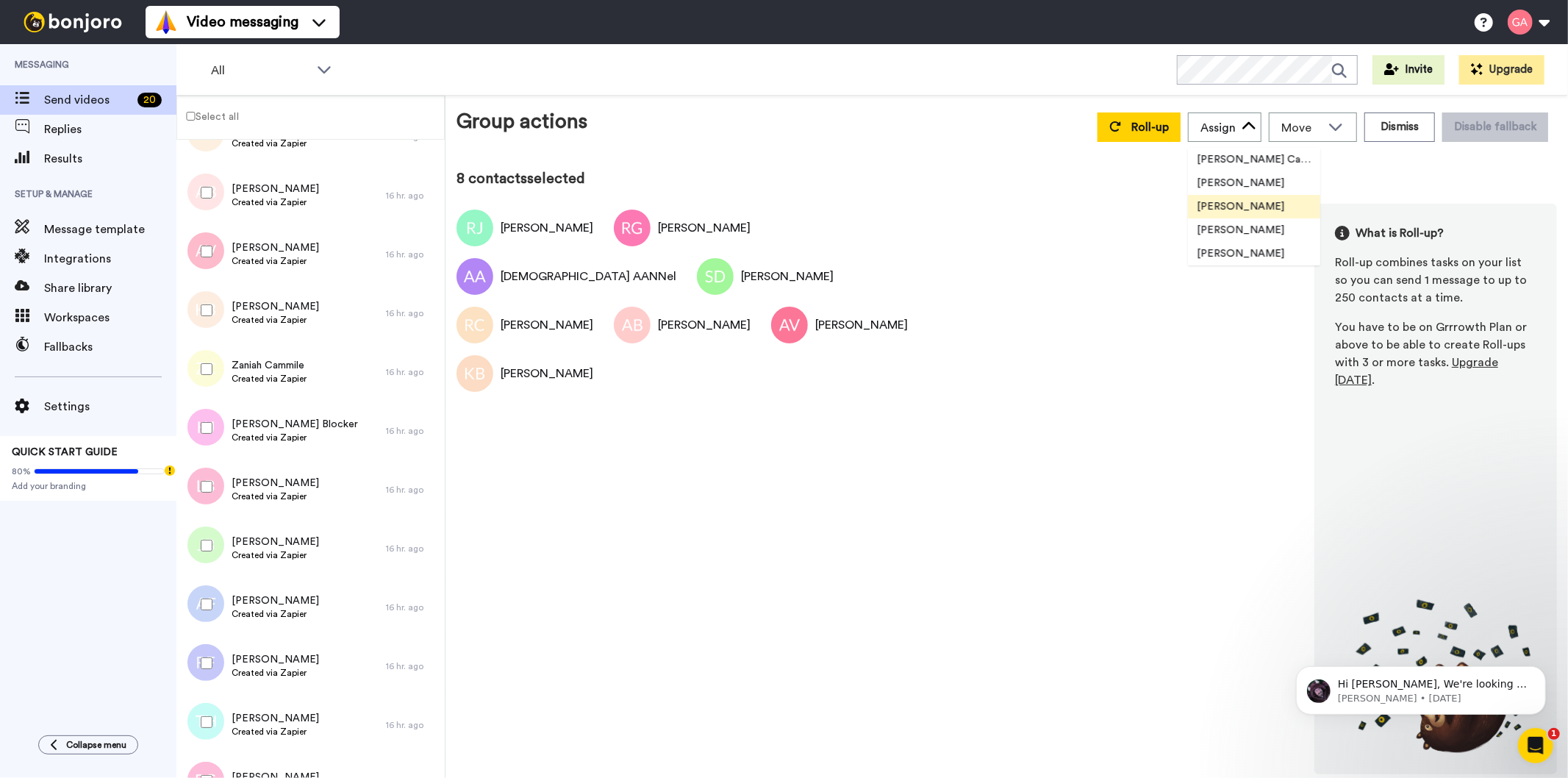
click at [1232, 209] on span "[PERSON_NAME]" at bounding box center [1240, 206] width 105 height 15
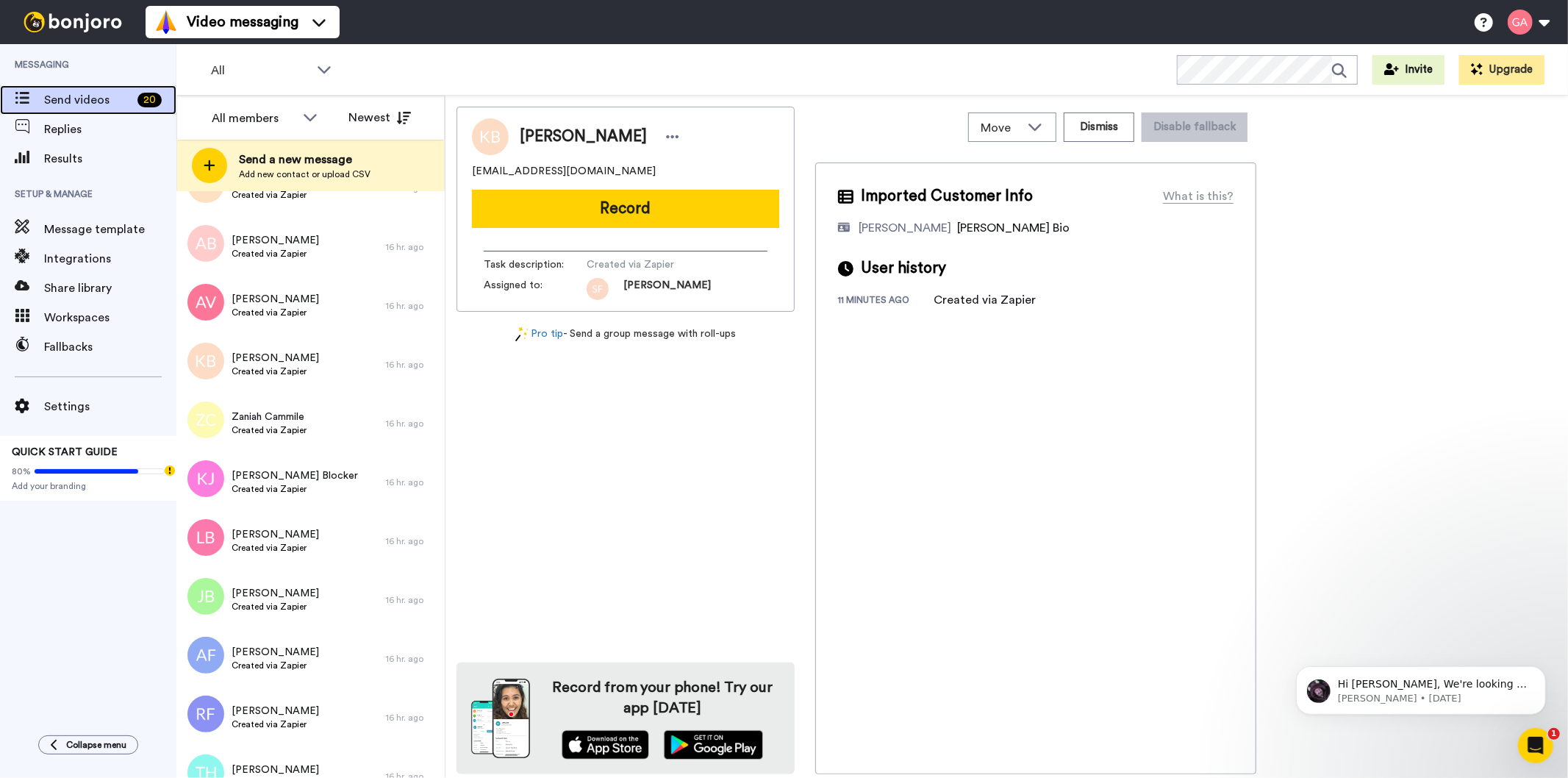
click at [81, 104] on span "Send videos" at bounding box center [88, 100] width 88 height 17
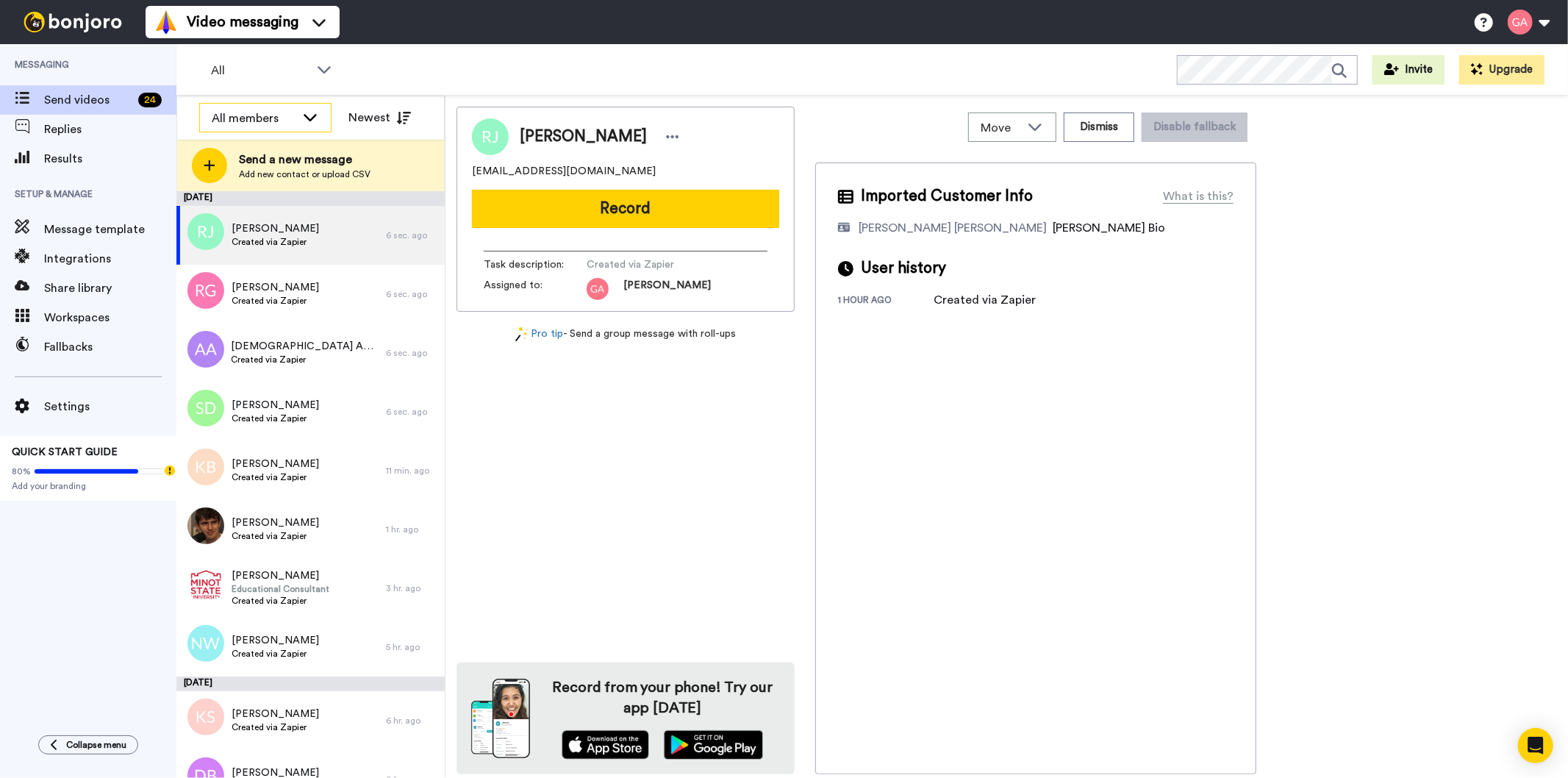
click at [238, 112] on div "All members" at bounding box center [253, 118] width 84 height 17
click at [253, 215] on span "[PERSON_NAME]" at bounding box center [251, 220] width 105 height 15
